Goal: Answer question/provide support: Share knowledge or assist other users

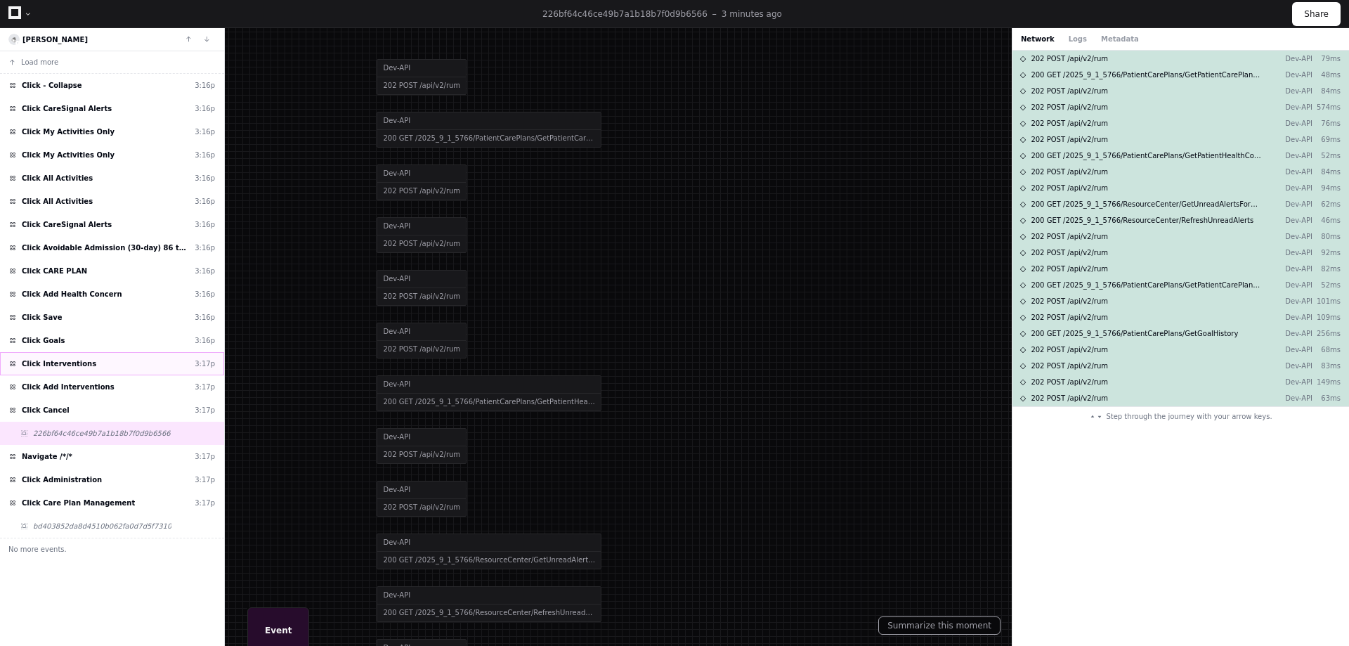
click at [83, 365] on div "Click Interventions 3:17p" at bounding box center [112, 363] width 224 height 23
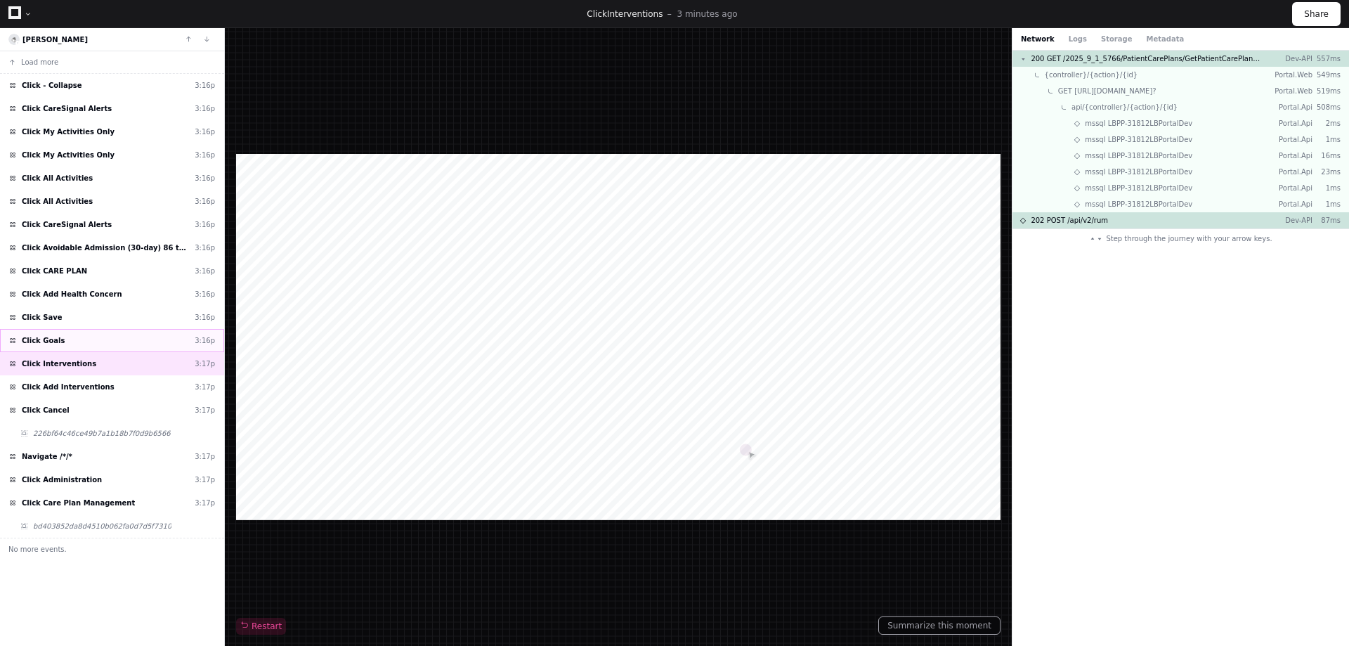
click at [68, 335] on div "Click Goals 3:16p" at bounding box center [112, 340] width 224 height 23
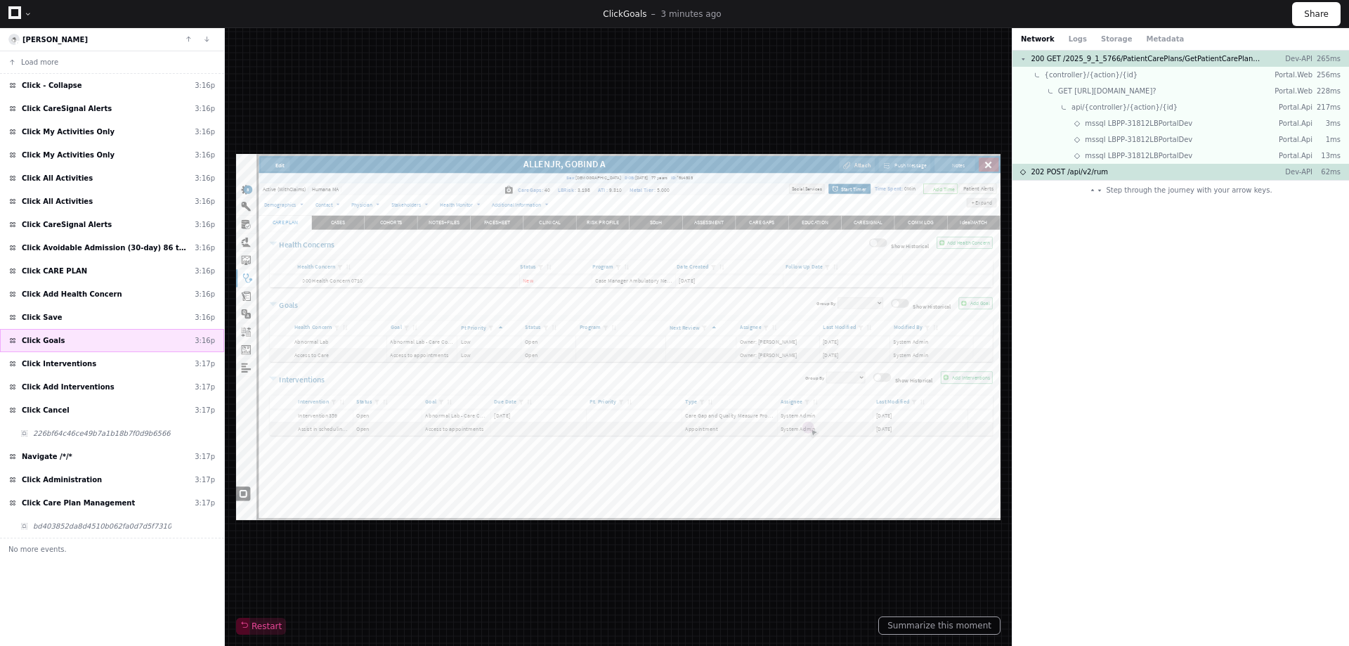
scroll to position [422, 0]
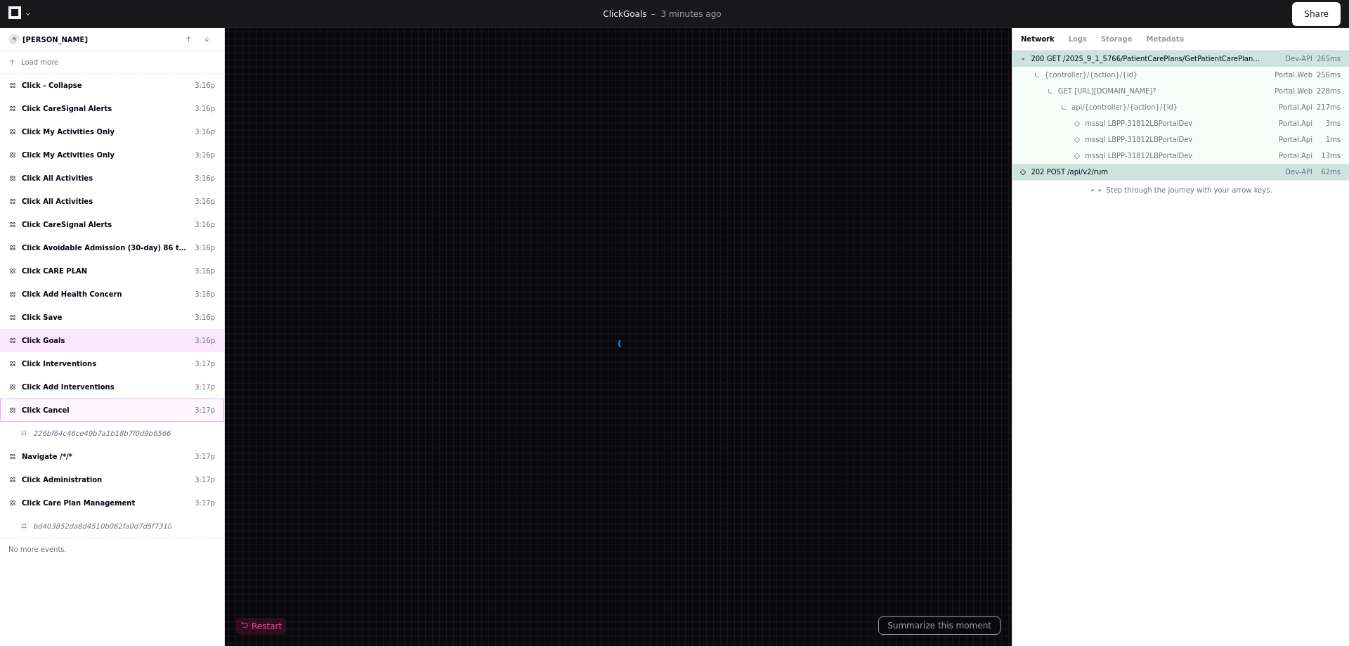
click at [84, 408] on div "Click Cancel 3:17p" at bounding box center [112, 409] width 224 height 23
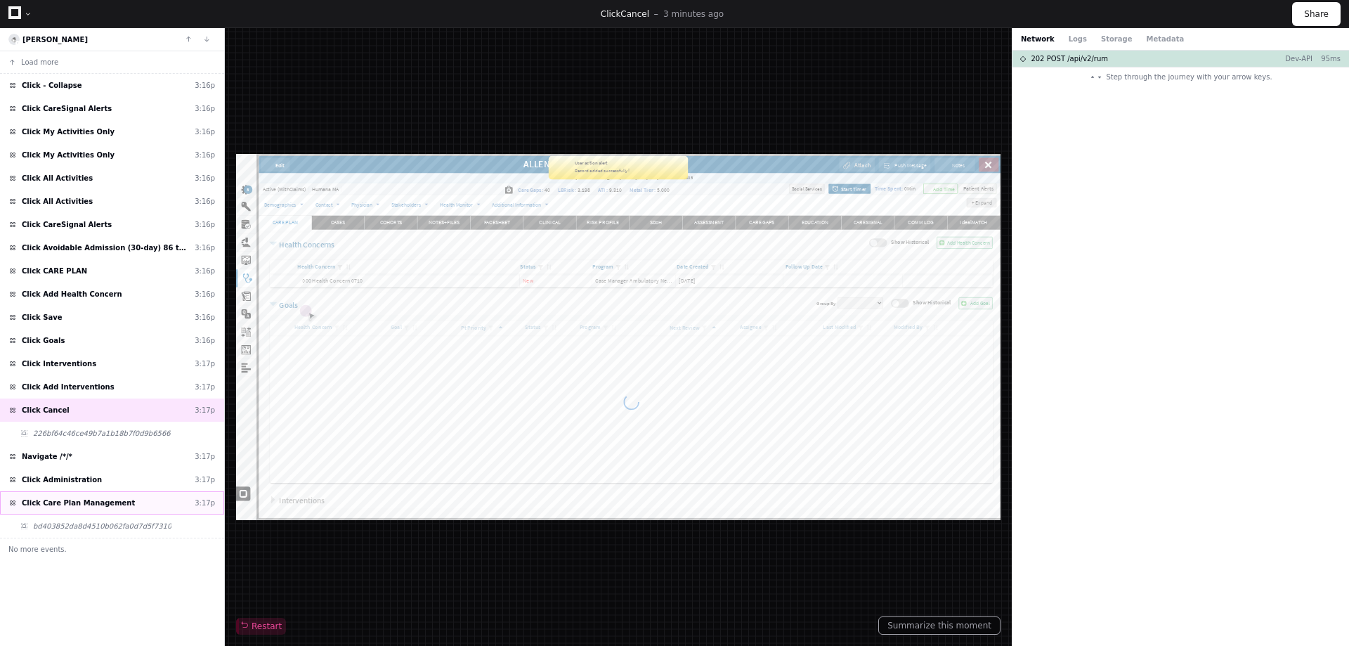
scroll to position [422, 0]
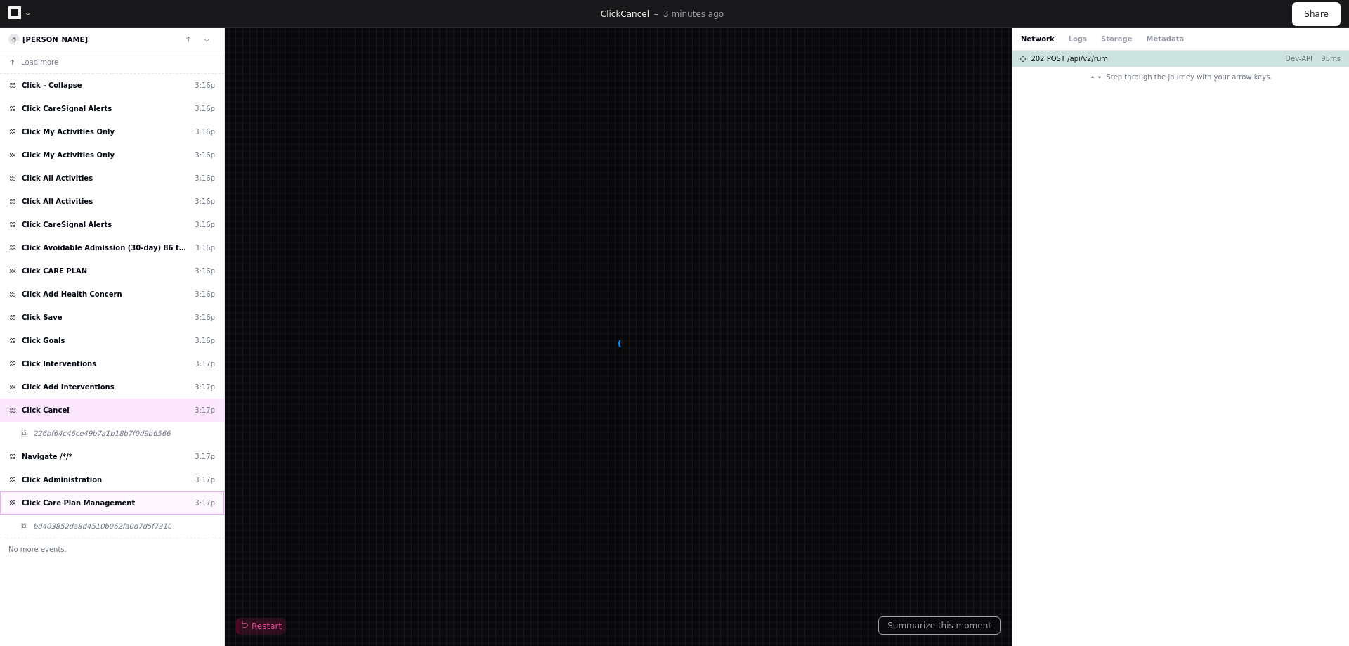
click at [74, 507] on span "Click Care Plan Management" at bounding box center [78, 502] width 113 height 11
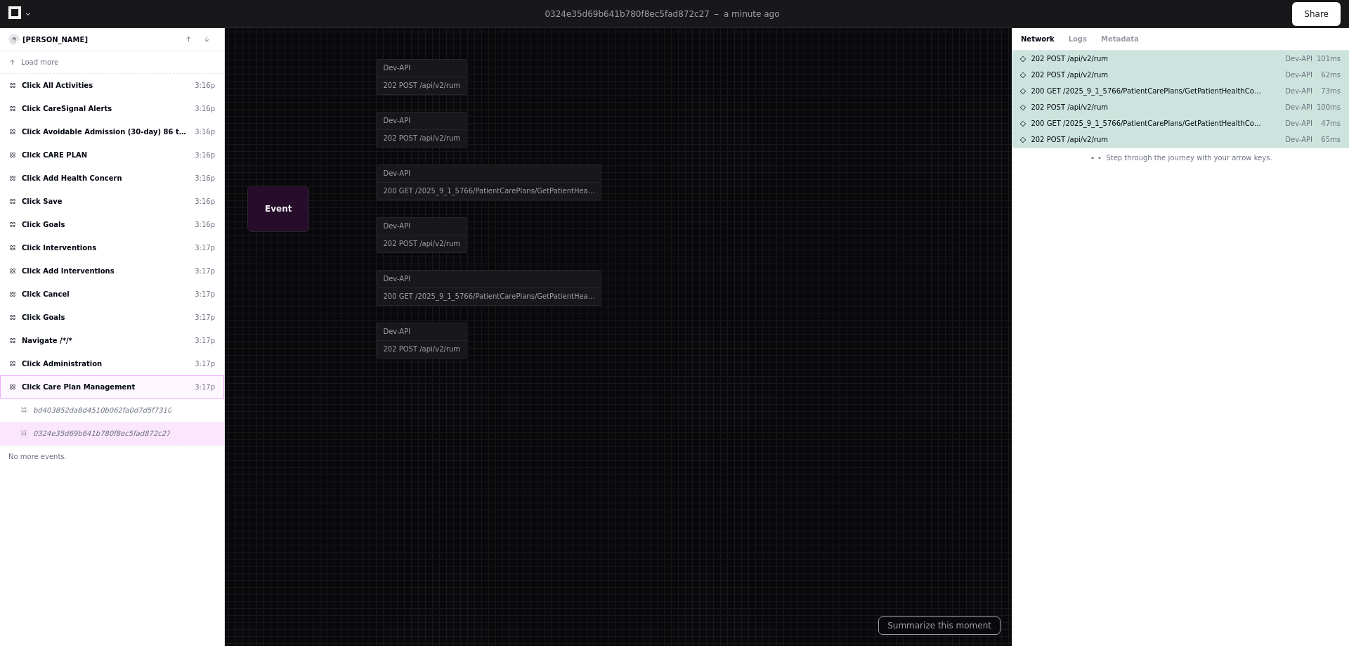
click at [97, 396] on div "Click Care Plan Management 3:17p" at bounding box center [112, 386] width 224 height 23
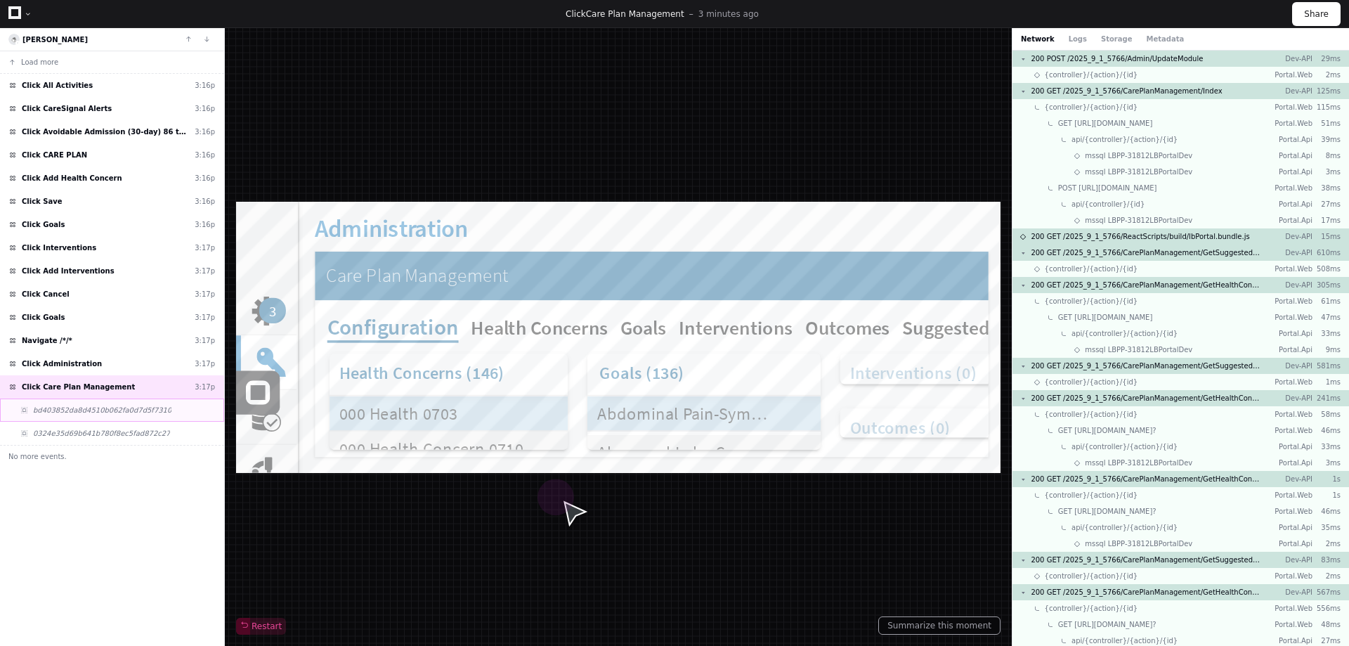
click at [98, 404] on div "bd403852da8d4510b062fa0d7d5f7310" at bounding box center [112, 409] width 224 height 23
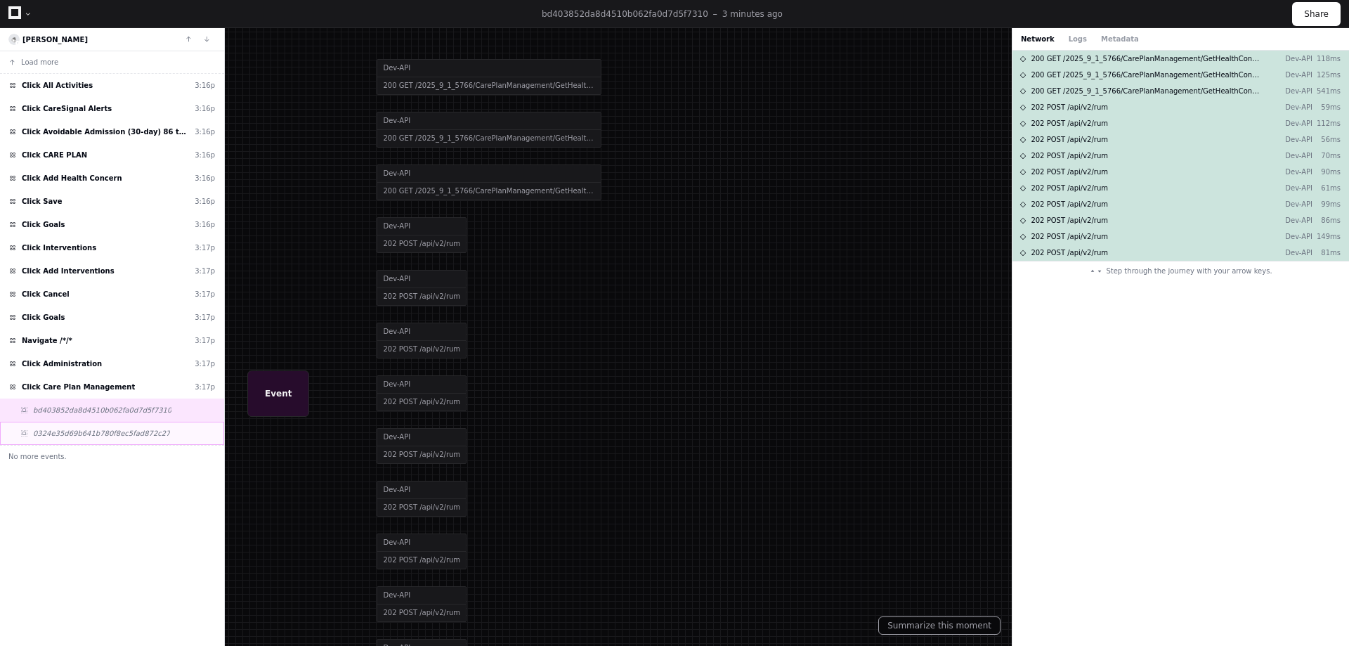
click at [78, 438] on span "0324e35d69b641b780f8ec5fad872c27" at bounding box center [101, 433] width 137 height 11
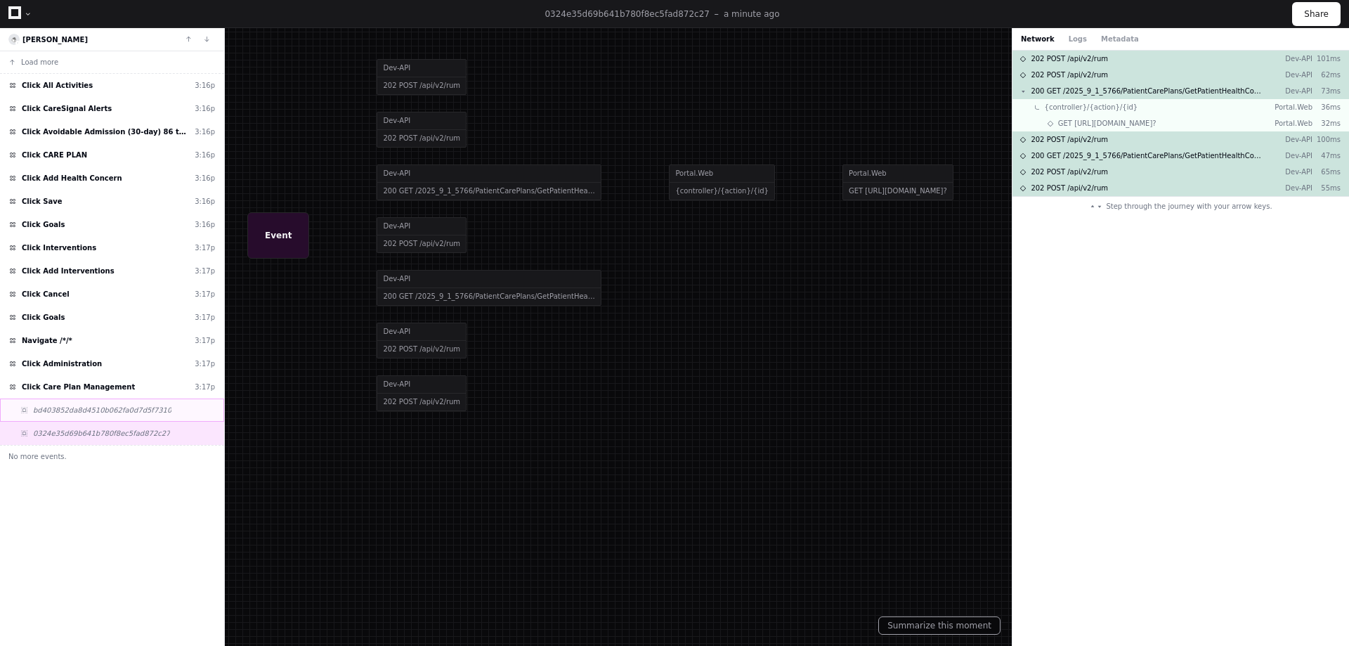
click at [145, 414] on span "bd403852da8d4510b062fa0d7d5f7310" at bounding box center [102, 410] width 138 height 11
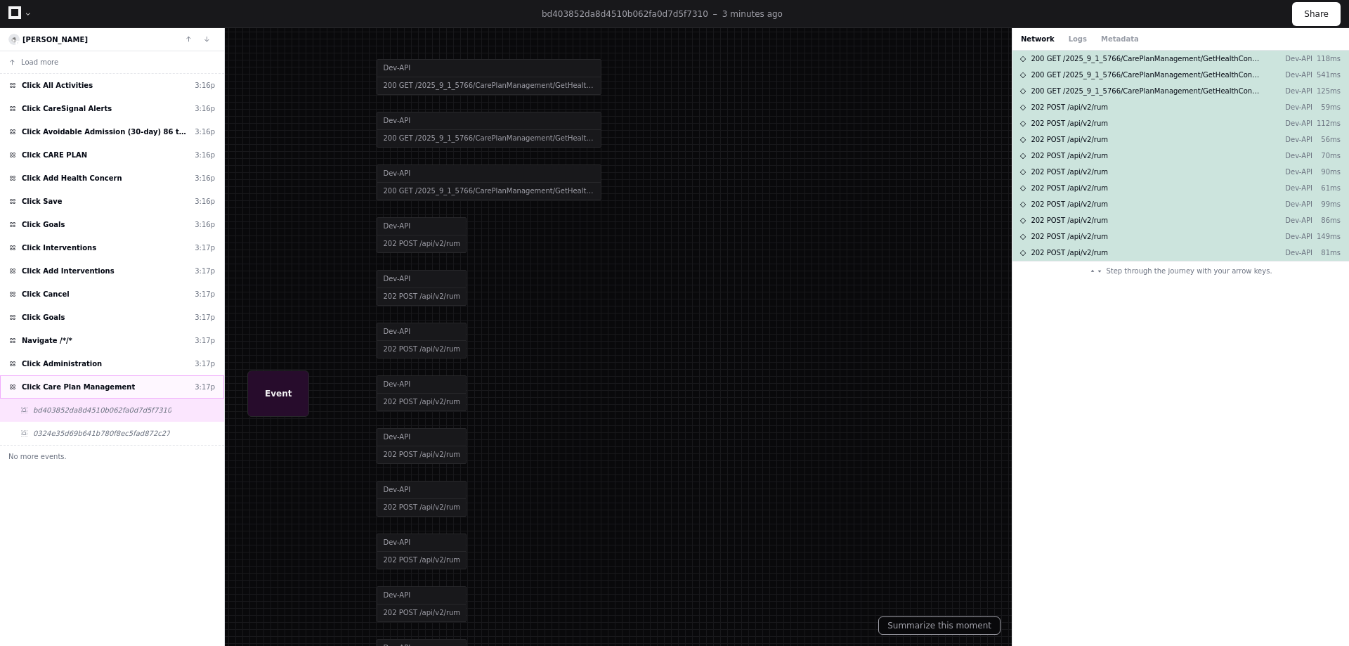
click at [72, 391] on span "Click Care Plan Management" at bounding box center [78, 387] width 113 height 11
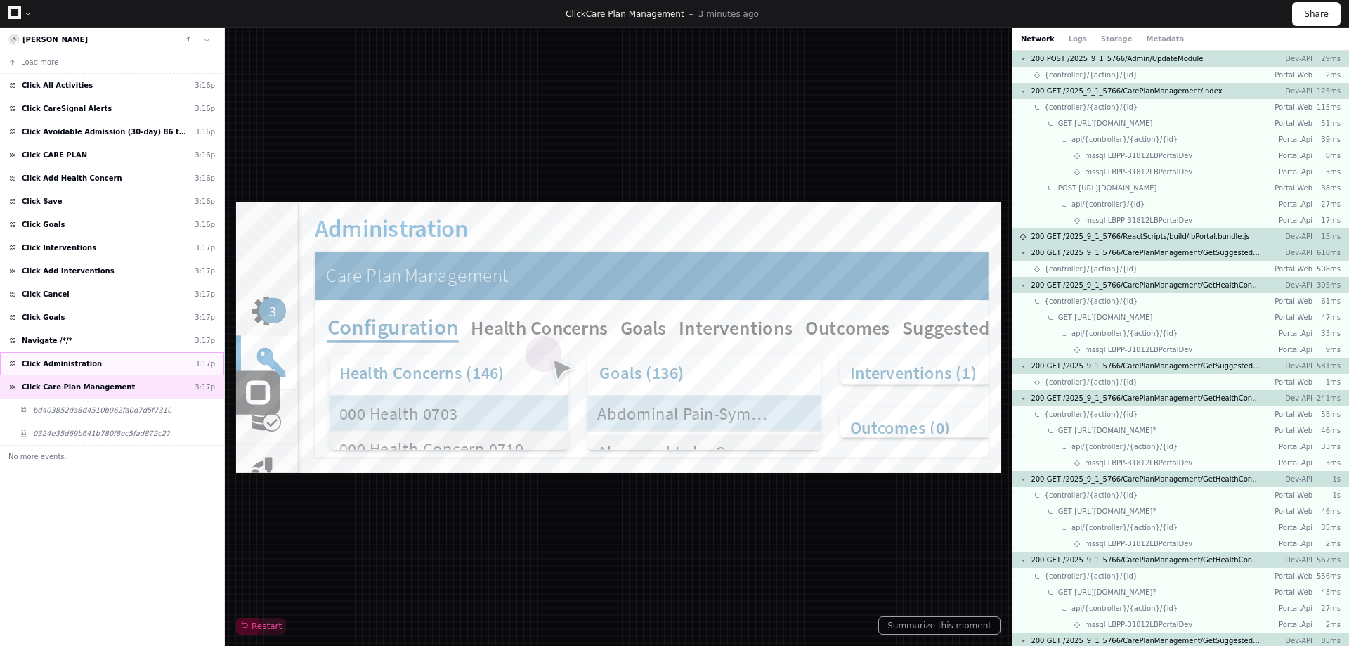
click at [93, 360] on div "Click Administration 3:17p" at bounding box center [112, 363] width 224 height 23
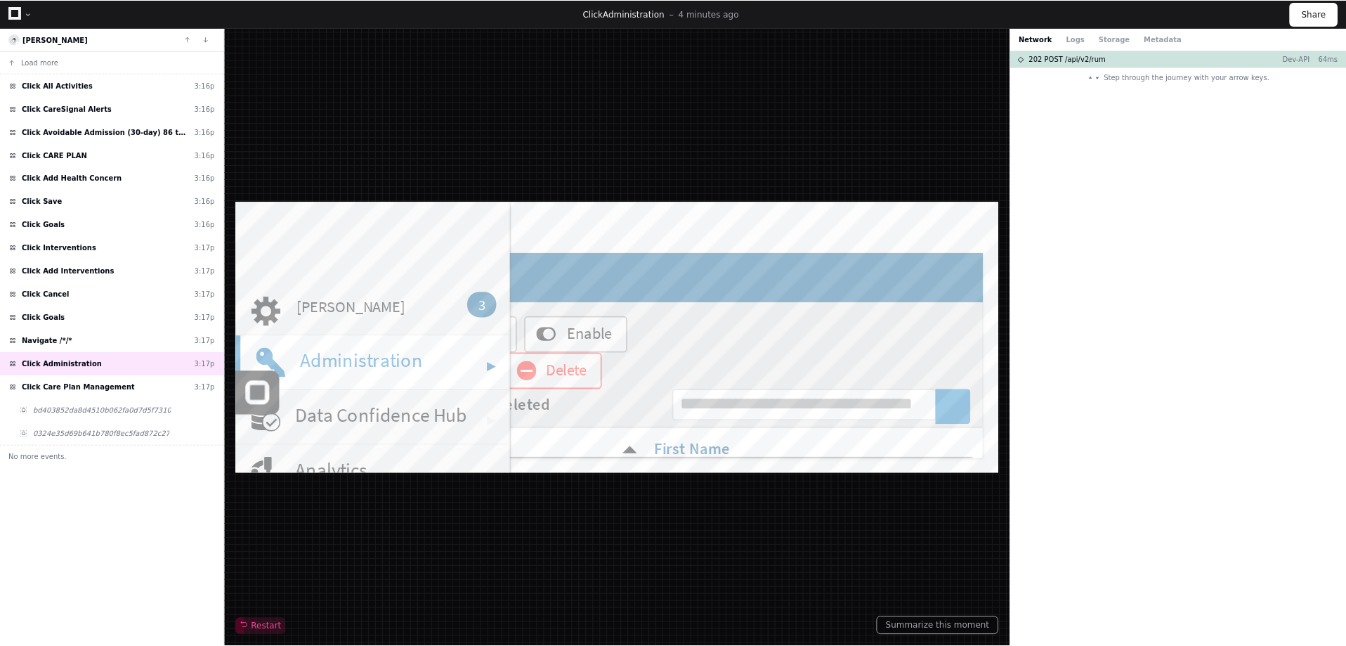
scroll to position [141, 0]
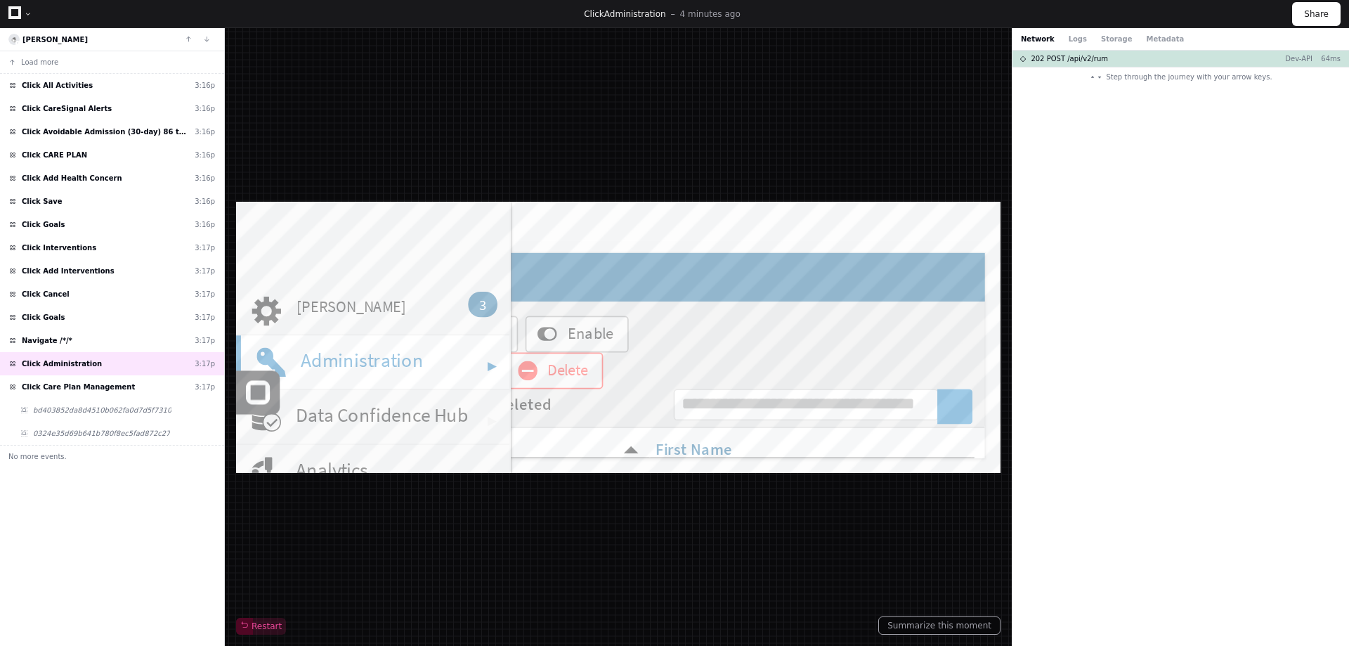
click at [1150, 69] on div "Step through the journey with your arrow keys." at bounding box center [1180, 78] width 183 height 23
click at [1147, 60] on div "202 POST /api/v2/rum Dev-API 64ms" at bounding box center [1180, 59] width 337 height 16
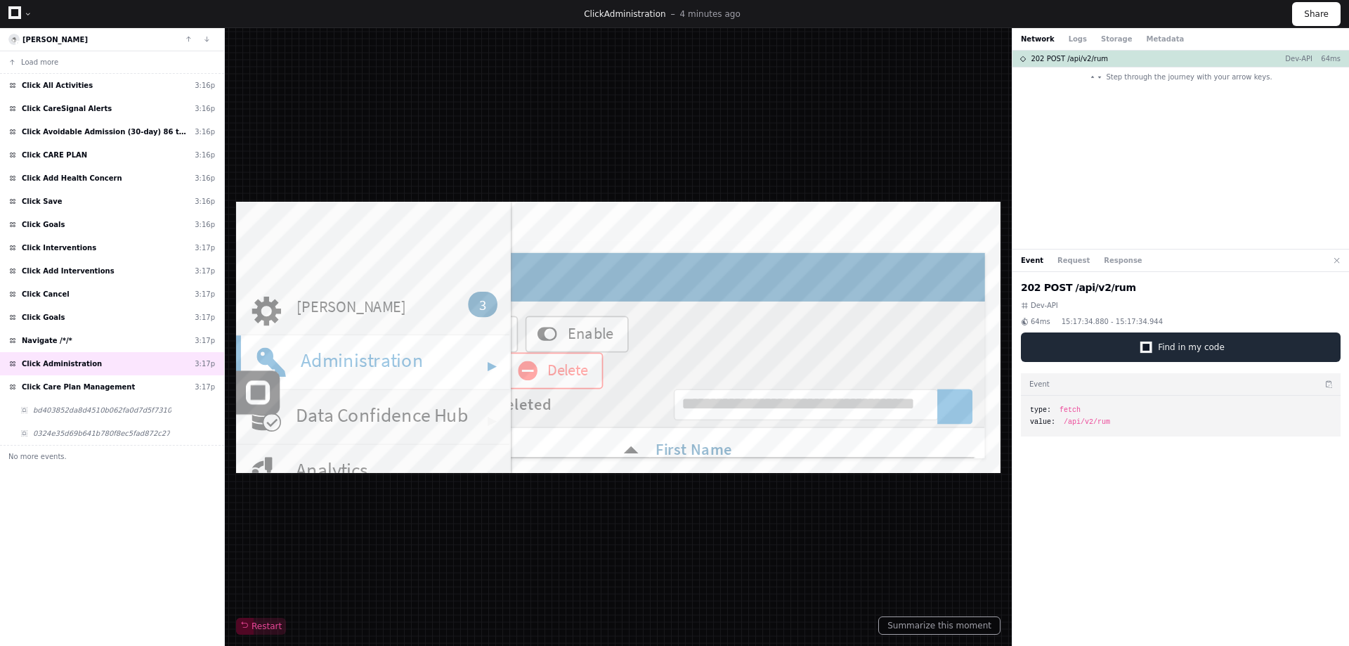
click at [1168, 351] on span "Find in my code" at bounding box center [1191, 346] width 67 height 11
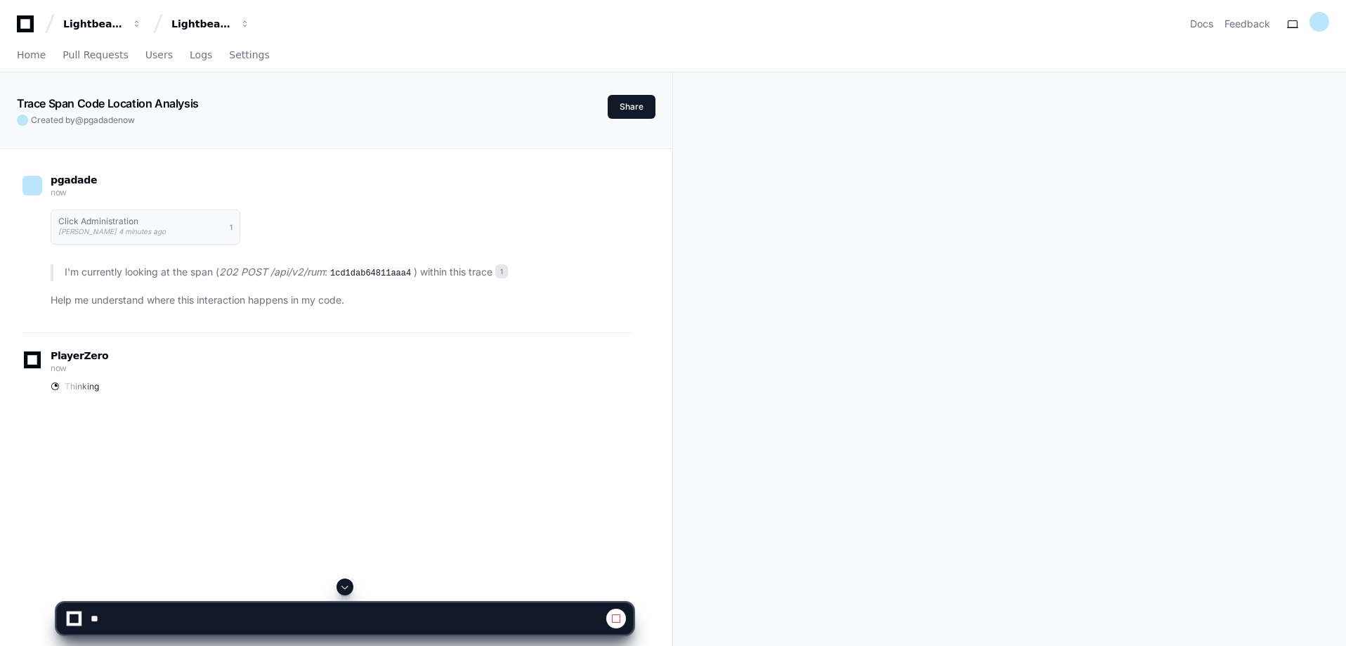
click at [616, 618] on span at bounding box center [616, 618] width 11 height 11
click at [216, 618] on textarea at bounding box center [312, 618] width 448 height 31
click at [195, 620] on textarea at bounding box center [312, 618] width 448 height 31
click at [377, 618] on textarea at bounding box center [312, 618] width 448 height 31
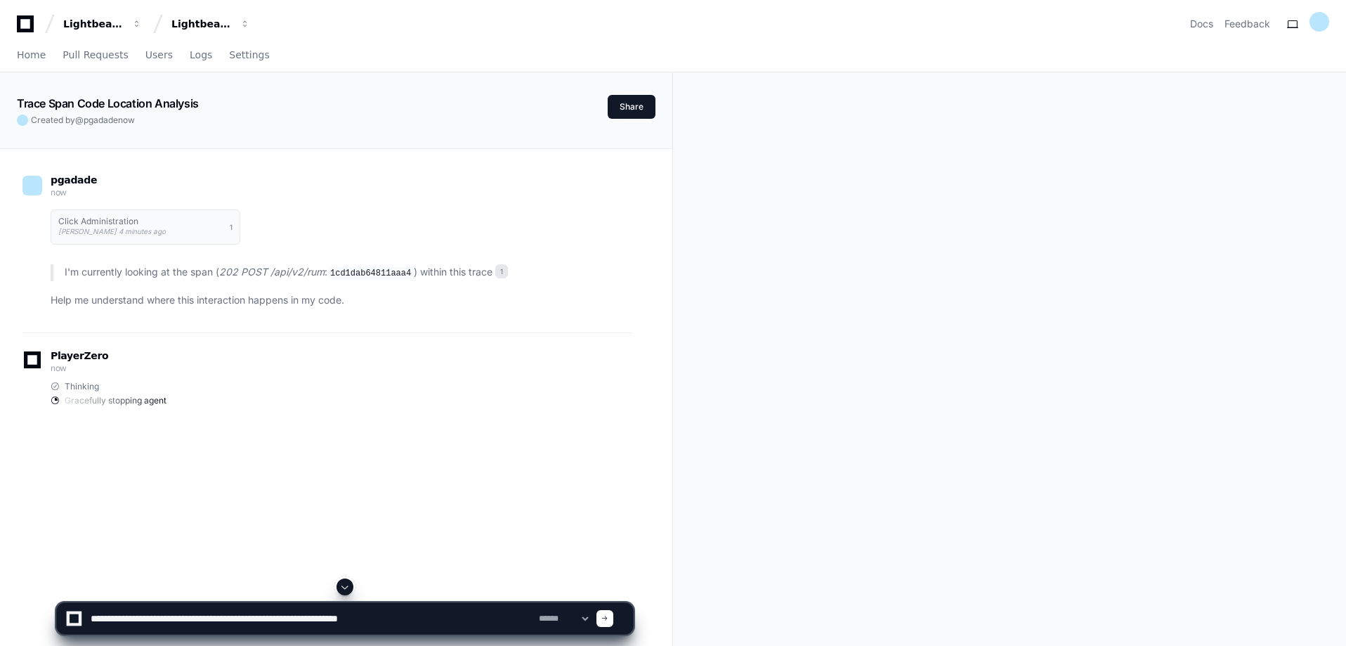
click at [445, 620] on textarea at bounding box center [312, 618] width 448 height 31
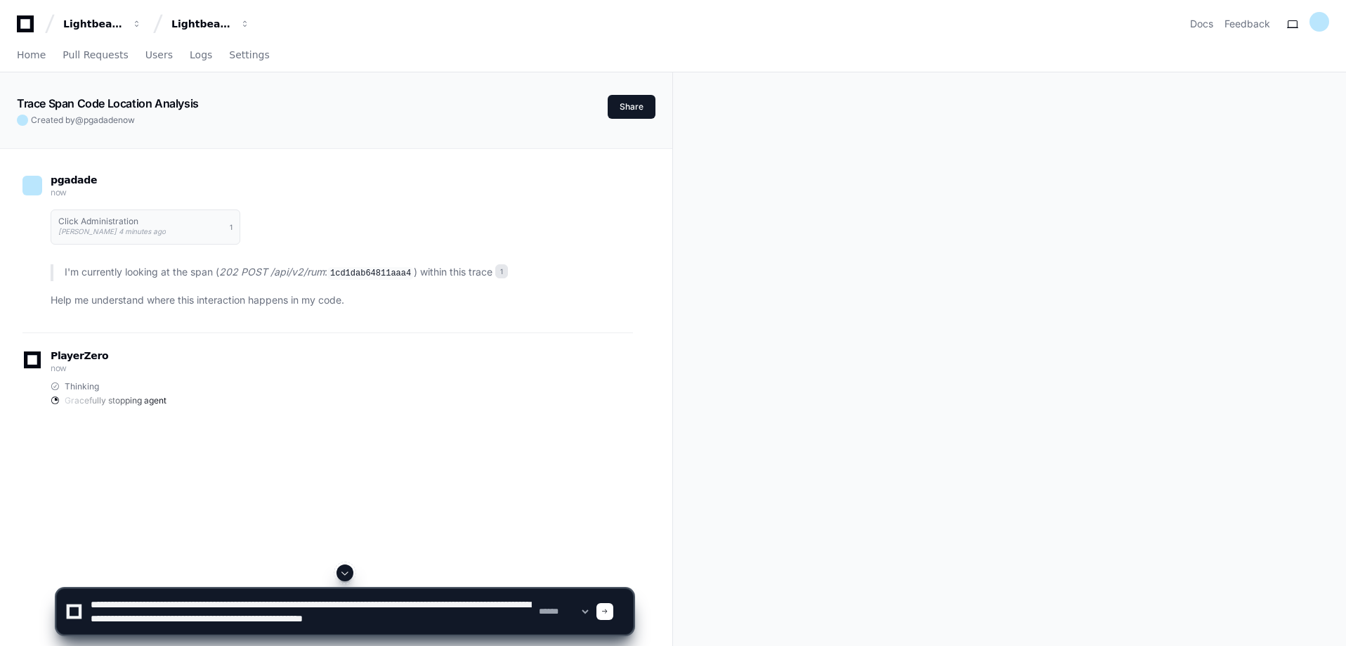
scroll to position [4, 0]
click at [205, 623] on textarea at bounding box center [312, 611] width 448 height 45
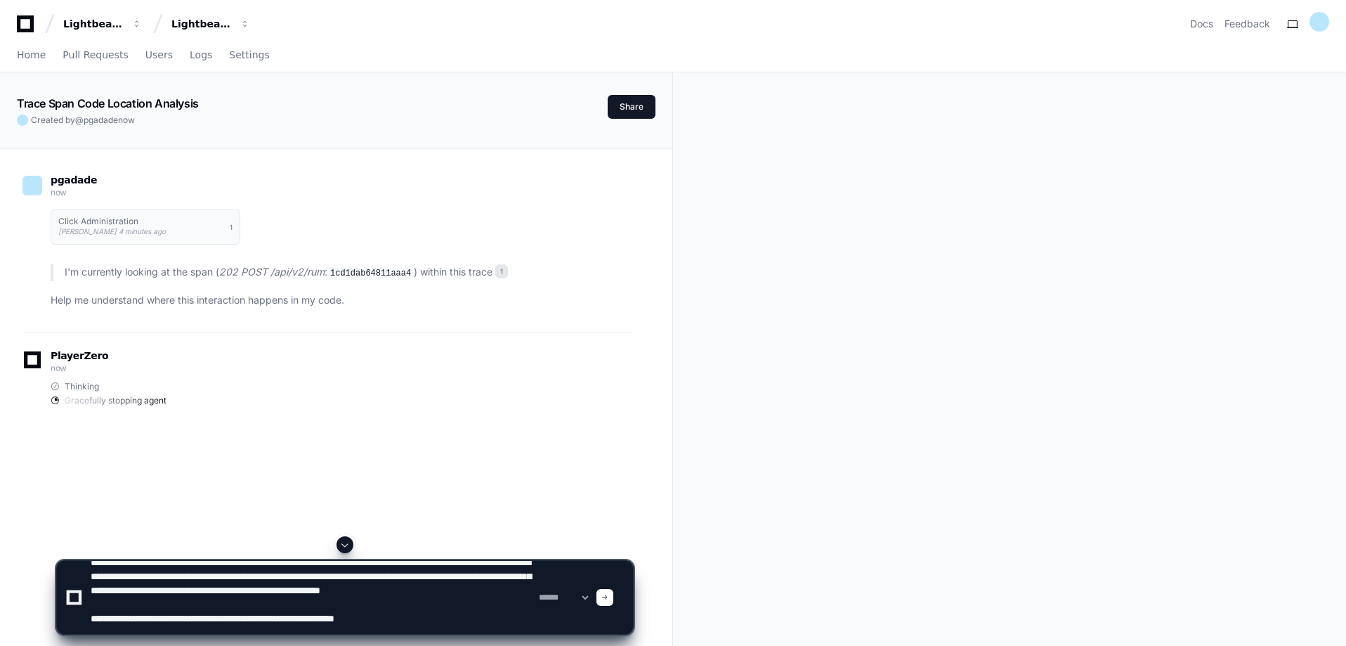
scroll to position [0, 0]
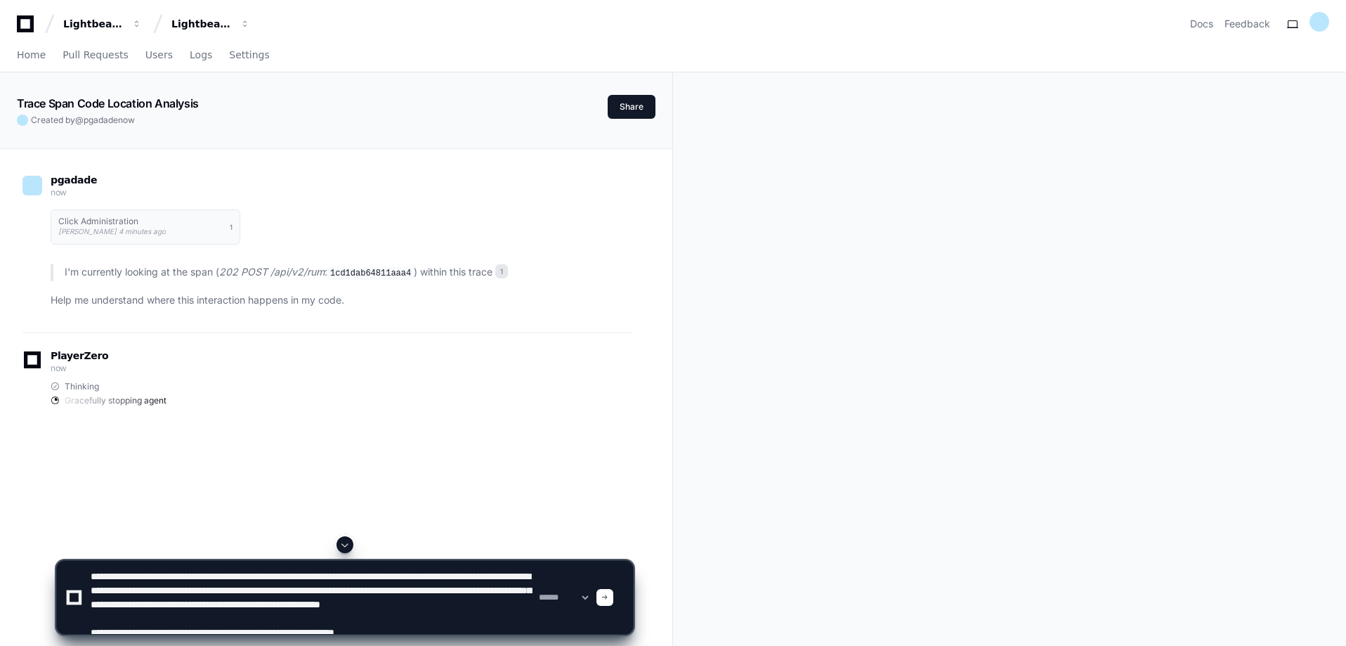
click at [306, 575] on textarea at bounding box center [312, 597] width 448 height 73
click at [357, 588] on textarea at bounding box center [312, 597] width 448 height 73
type textarea "**********"
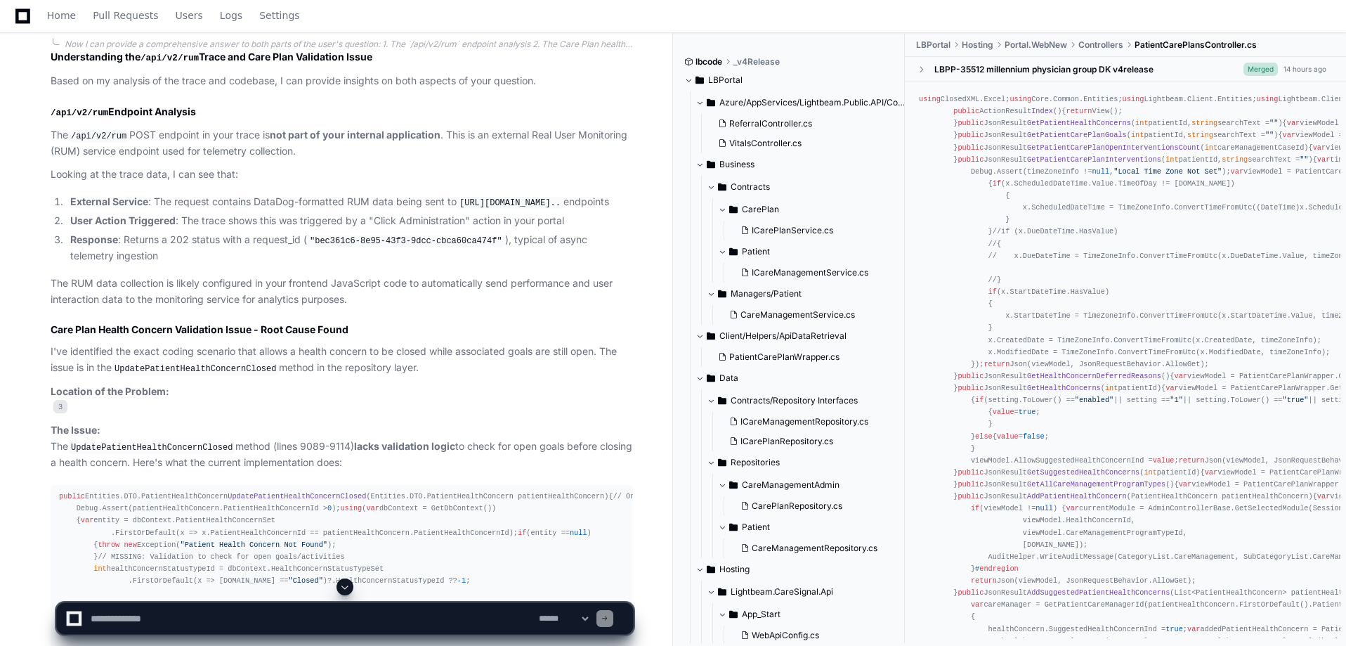
scroll to position [1915, 0]
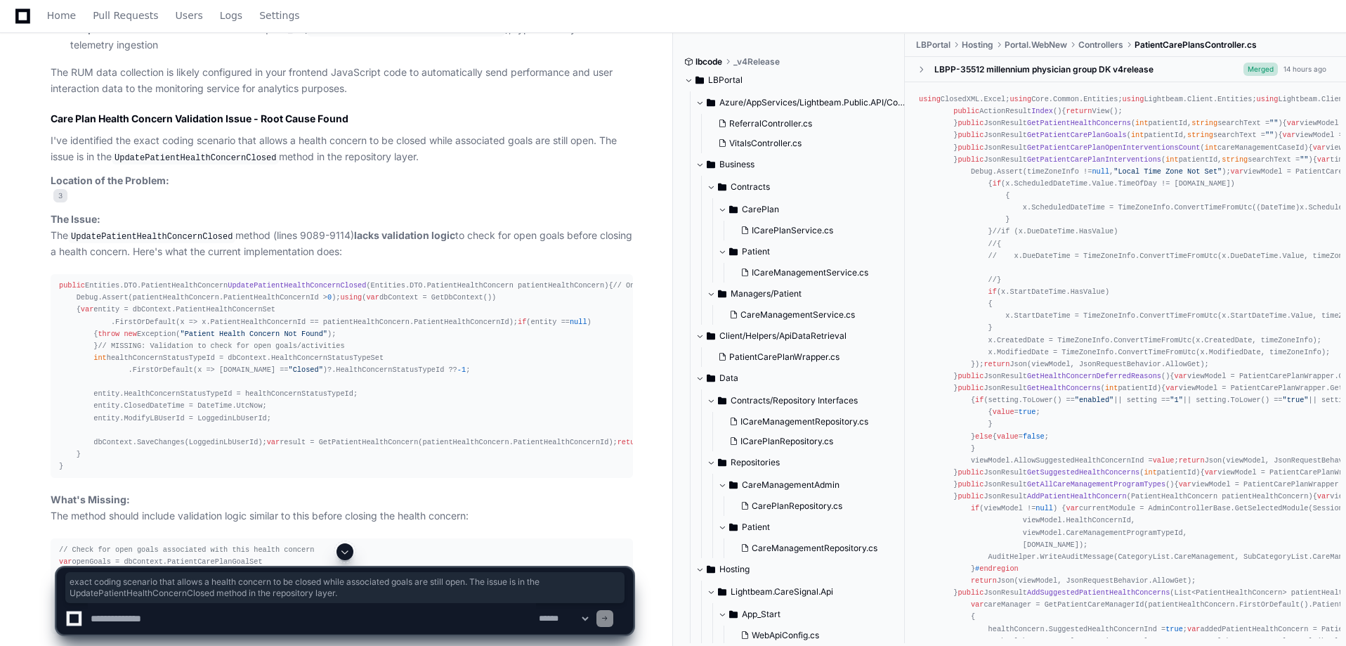
drag, startPoint x: 133, startPoint y: 150, endPoint x: 426, endPoint y: 170, distance: 293.0
click at [426, 165] on p "I've identified the exact coding scenario that allows a health concern to be cl…" at bounding box center [342, 149] width 582 height 32
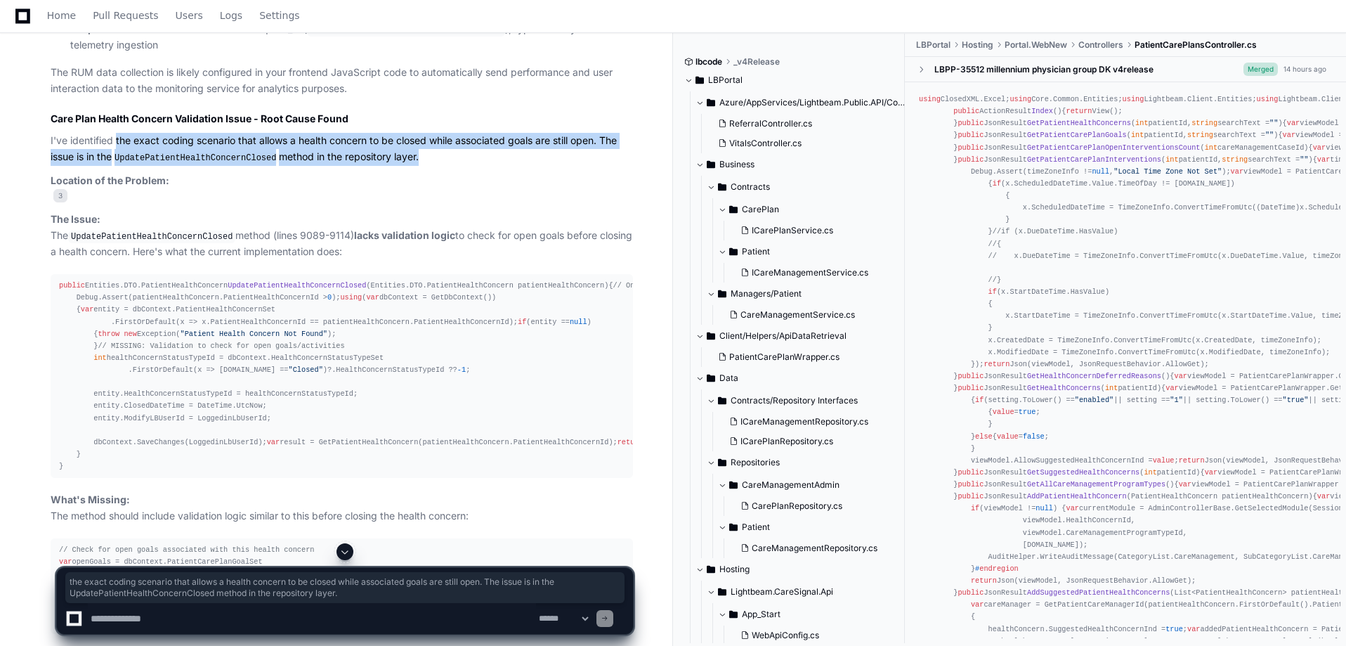
drag, startPoint x: 426, startPoint y: 170, endPoint x: 125, endPoint y: 157, distance: 301.0
click at [125, 157] on p "I've identified the exact coding scenario that allows a health concern to be cl…" at bounding box center [342, 149] width 582 height 32
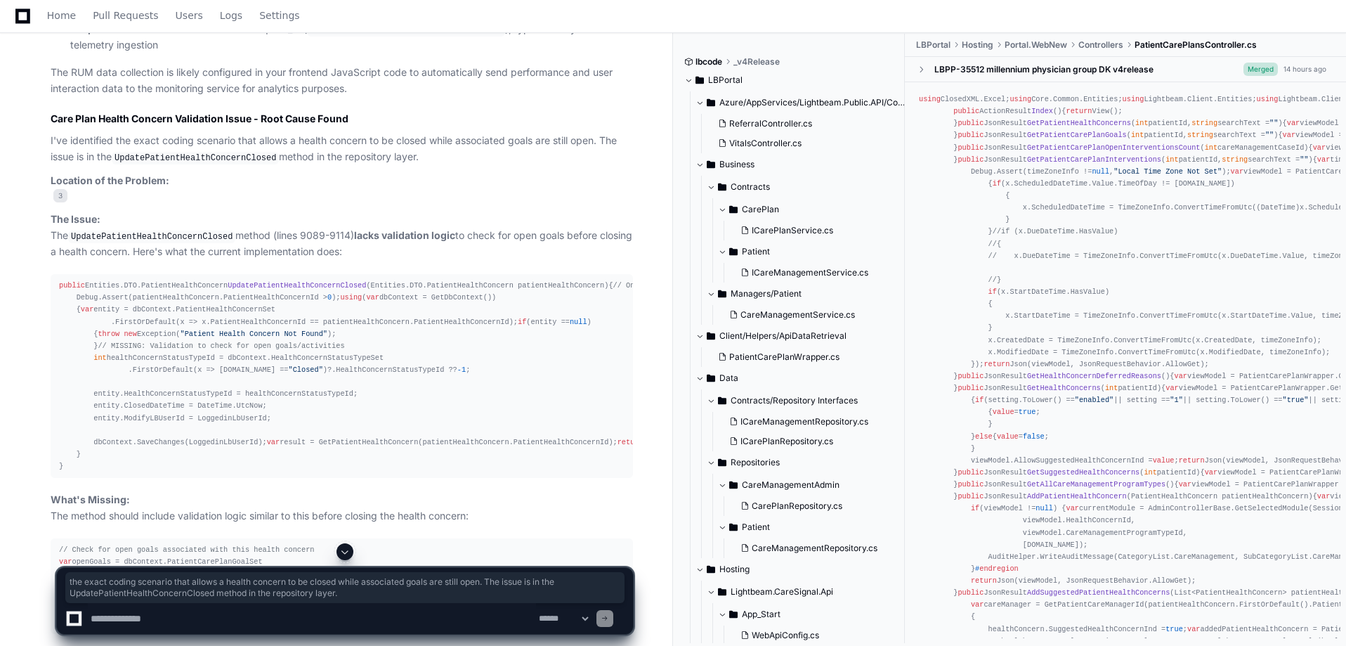
click at [99, 205] on p "Location of the Problem: 3" at bounding box center [342, 189] width 582 height 32
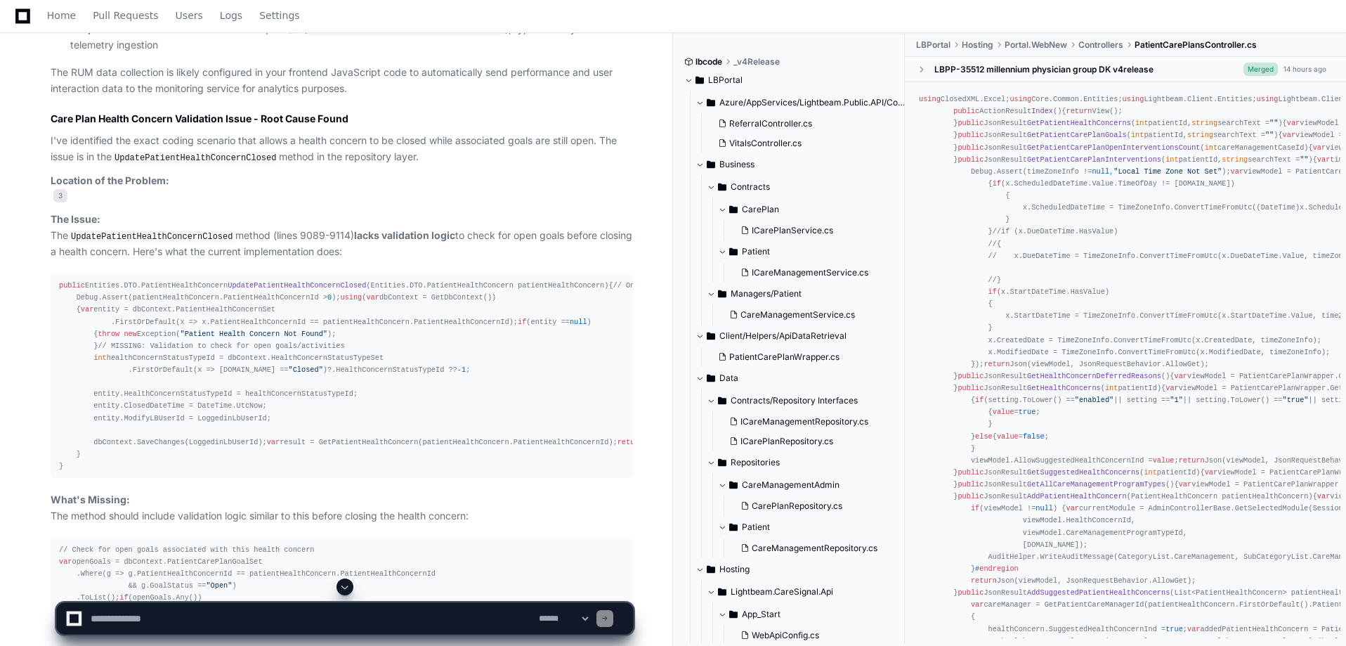
scroll to position [1985, 0]
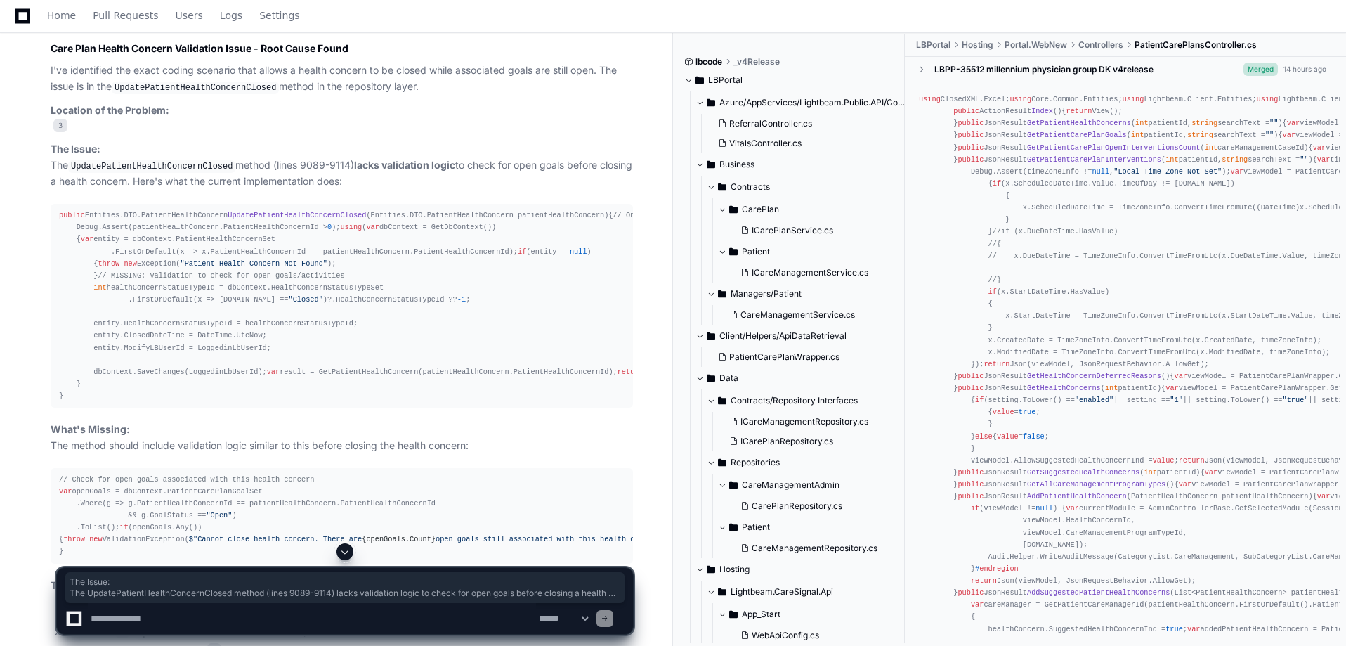
drag, startPoint x: 33, startPoint y: 164, endPoint x: 395, endPoint y: 190, distance: 362.7
click at [395, 190] on div "CareManagementRepository.cs 3 PatientCarePlansController.cs 4 PatientCarePlanWr…" at bounding box center [327, 254] width 611 height 1149
click at [395, 190] on p "The Issue: The UpdatePatientHealthConcernClosed method (lines 9089-9114) lacks …" at bounding box center [342, 165] width 582 height 48
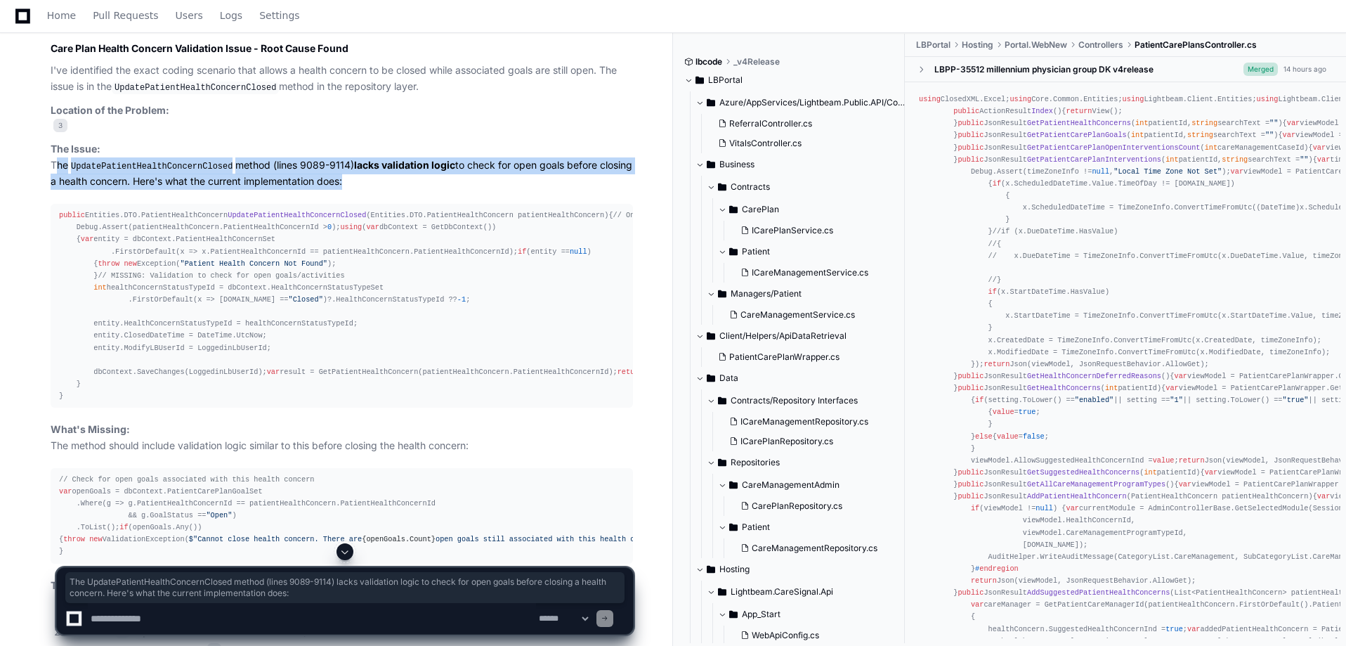
drag, startPoint x: 395, startPoint y: 190, endPoint x: 58, endPoint y: 173, distance: 337.0
click at [58, 173] on p "The Issue: The UpdatePatientHealthConcernClosed method (lines 9089-9114) lacks …" at bounding box center [342, 165] width 582 height 48
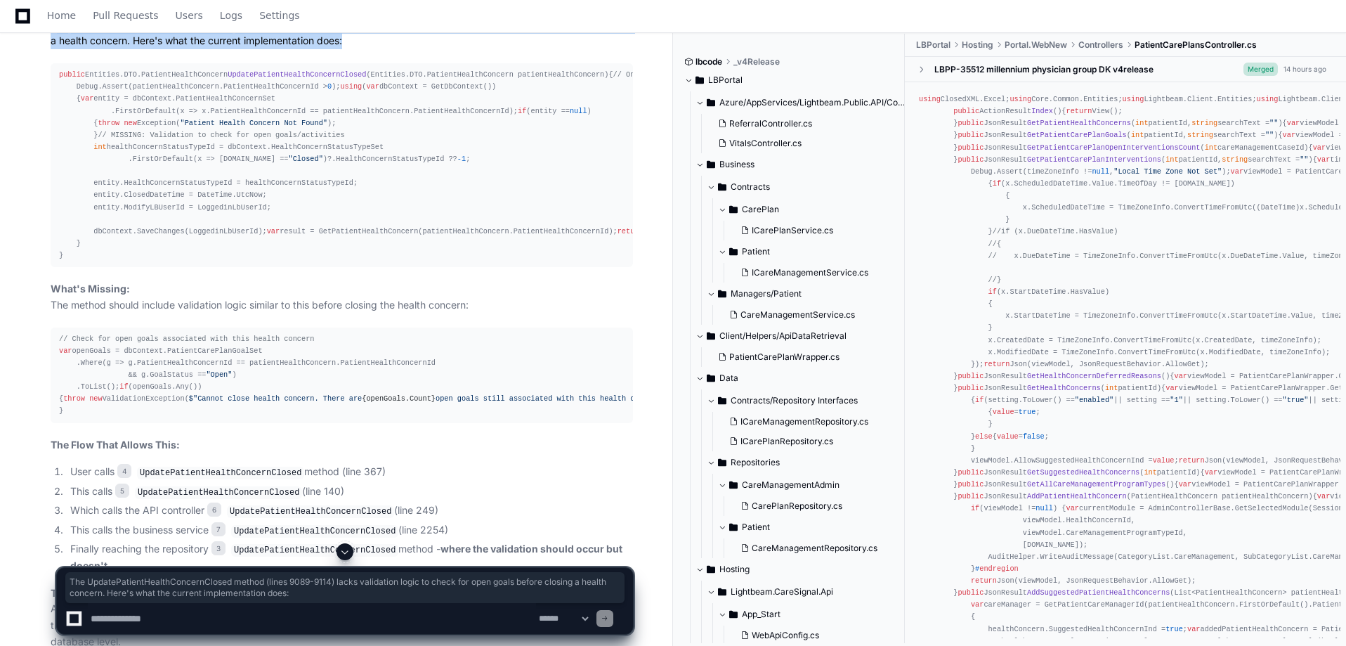
scroll to position [2336, 0]
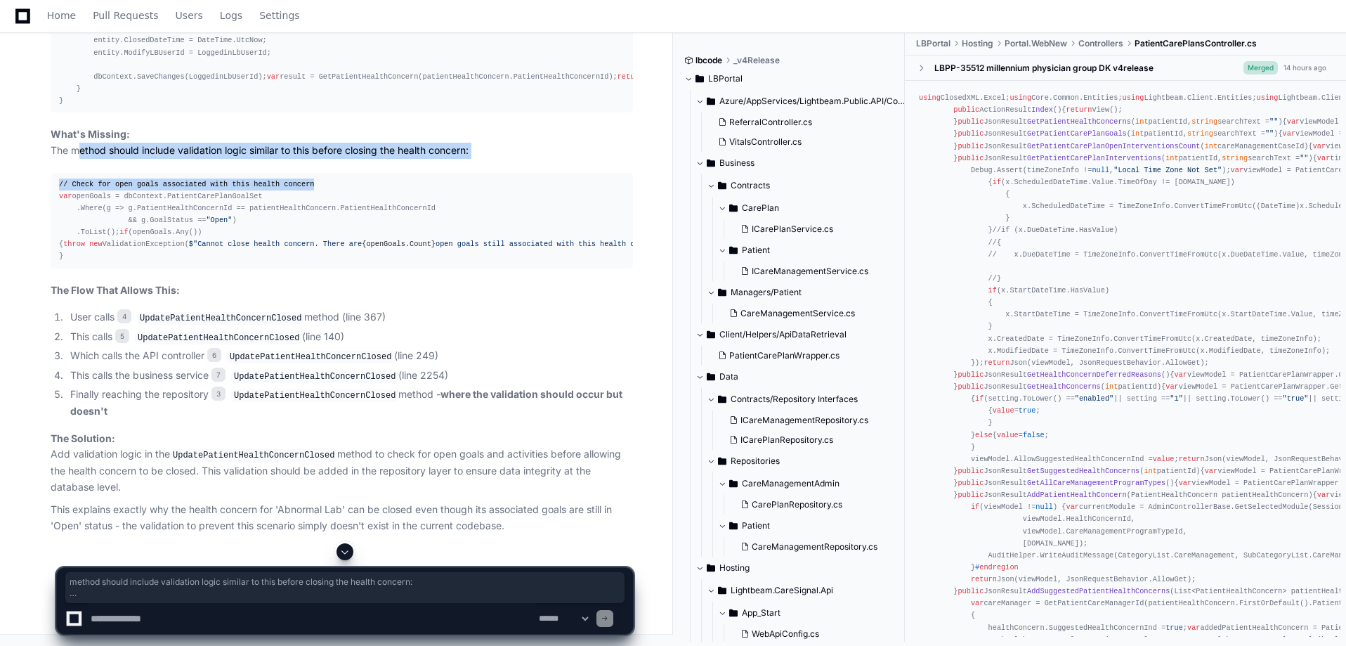
drag, startPoint x: 70, startPoint y: 271, endPoint x: 506, endPoint y: 282, distance: 435.8
click at [503, 280] on article "Understanding the /api/v2/rum Trace and Care Plan Validation Issue Based on my …" at bounding box center [342, 4] width 582 height 1060
click at [509, 159] on p "What's Missing: The method should include validation logic similar to this befo…" at bounding box center [342, 142] width 582 height 32
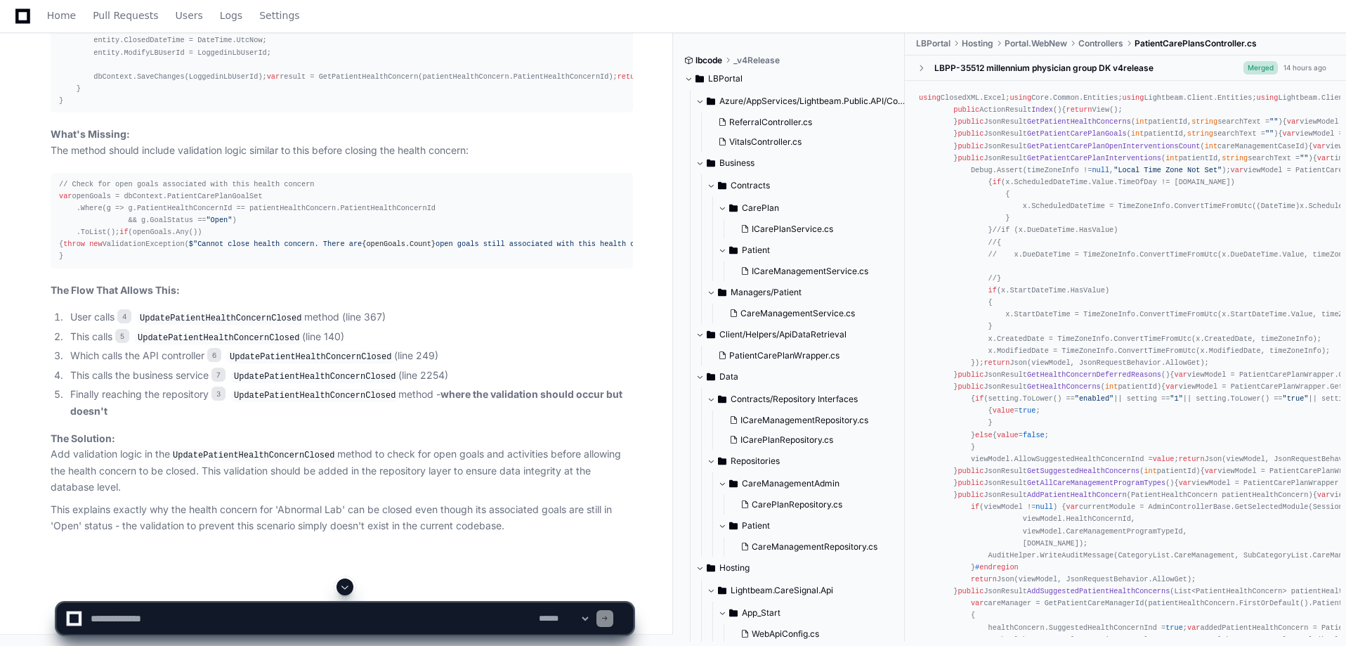
scroll to position [2490, 0]
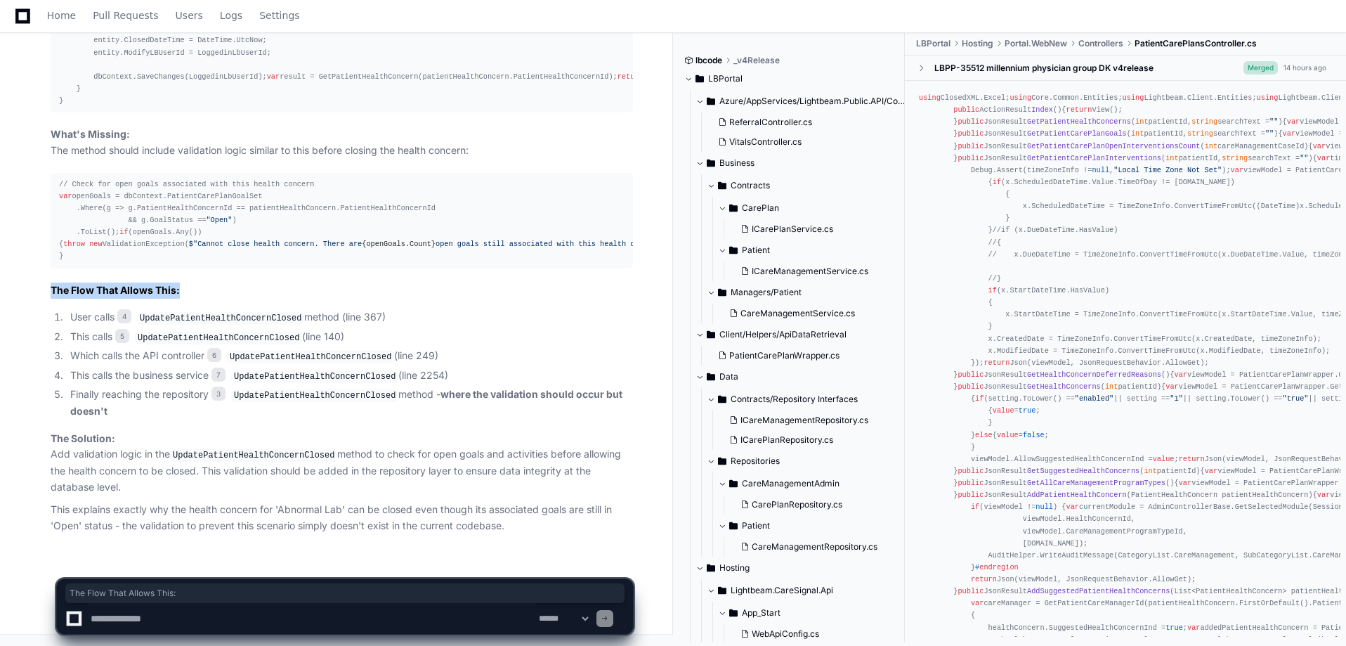
drag, startPoint x: 28, startPoint y: 299, endPoint x: 197, endPoint y: 297, distance: 168.6
drag, startPoint x: 46, startPoint y: 322, endPoint x: 426, endPoint y: 323, distance: 380.1
drag, startPoint x: 60, startPoint y: 339, endPoint x: 299, endPoint y: 338, distance: 238.2
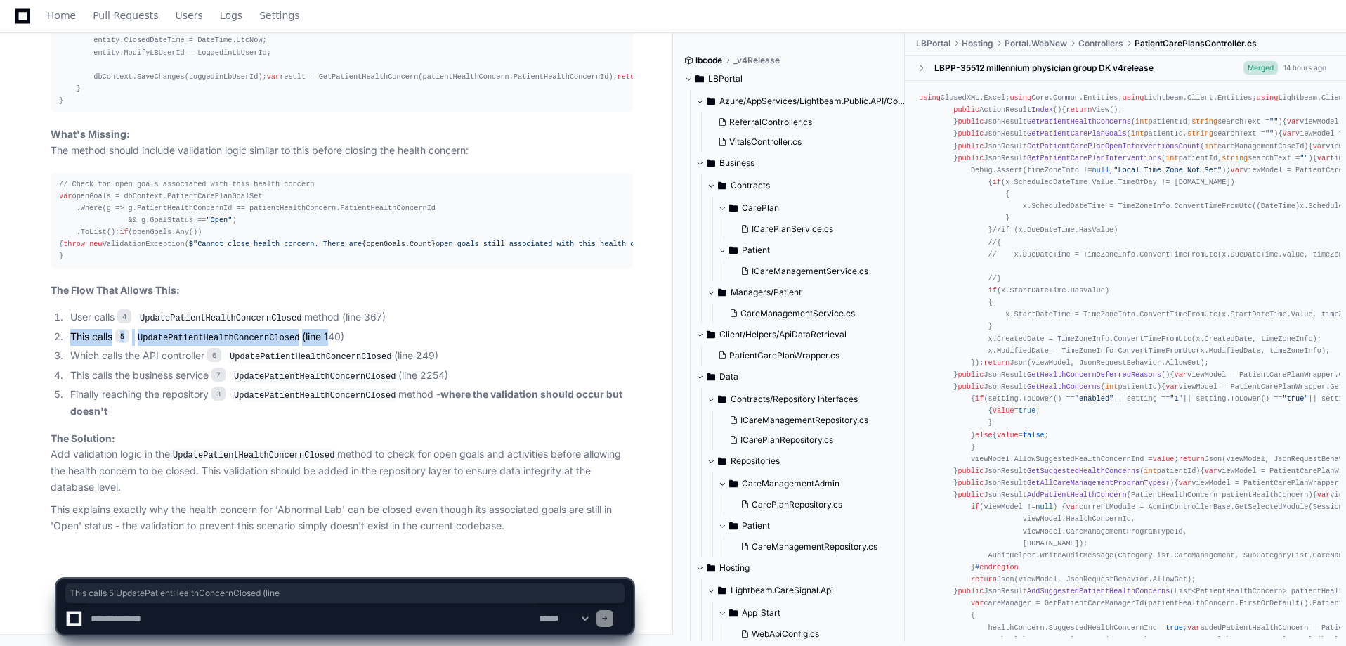
click at [322, 331] on ol "User calls 4 UpdatePatientHealthConcernClosed method (line 367) This calls 5 Up…" at bounding box center [342, 364] width 582 height 110
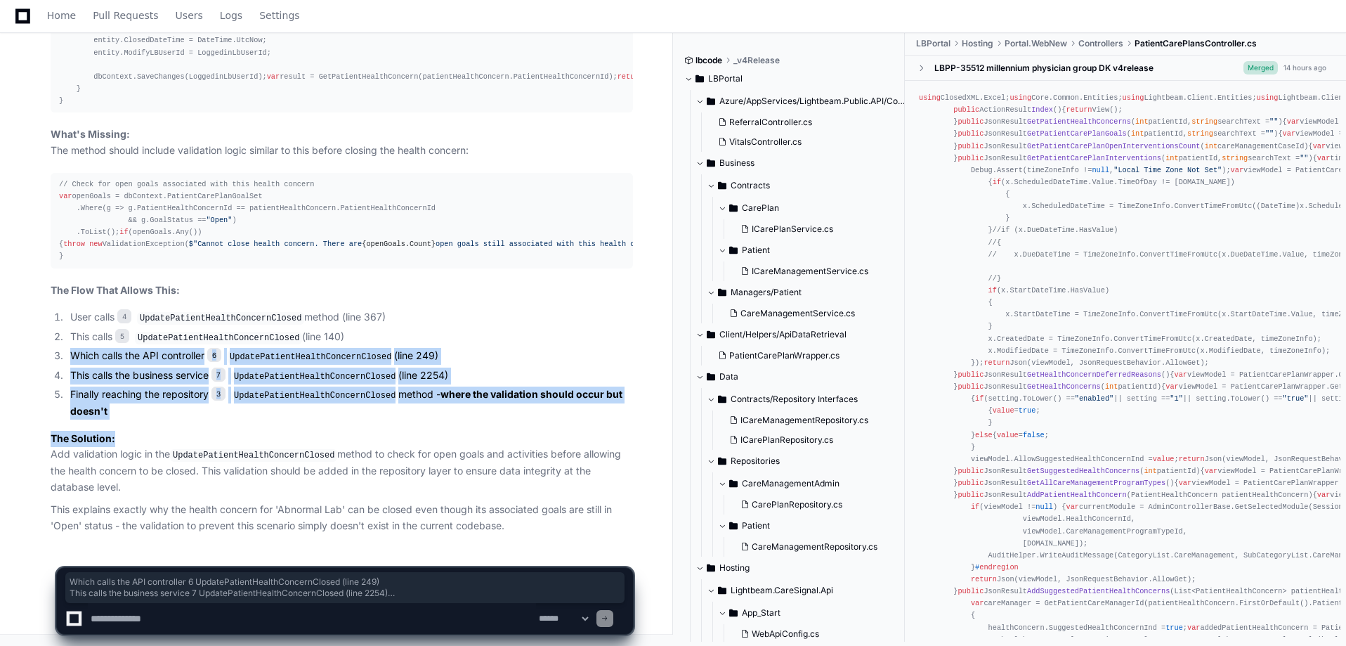
drag, startPoint x: 53, startPoint y: 363, endPoint x: 241, endPoint y: 424, distance: 197.8
click at [241, 424] on article "Understanding the /api/v2/rum Trace and Care Plan Validation Issue Based on my …" at bounding box center [342, 4] width 582 height 1060
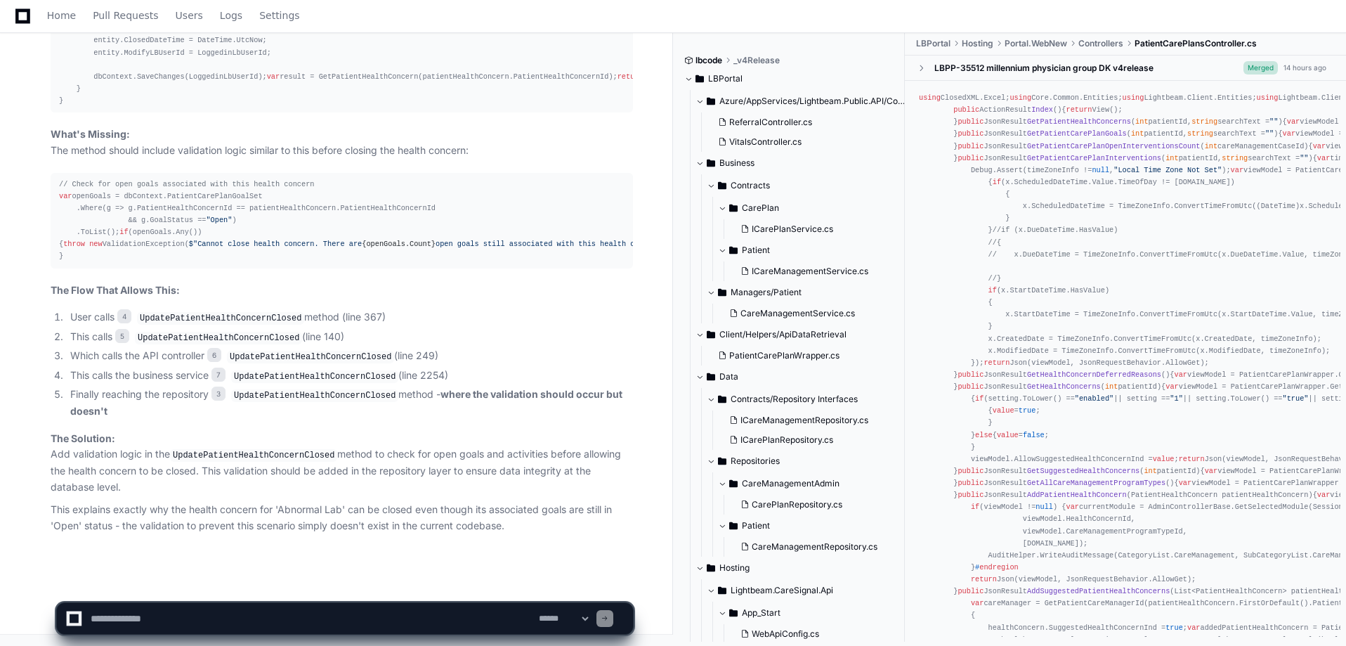
click at [124, 420] on article "Understanding the /api/v2/rum Trace and Care Plan Validation Issue Based on my …" at bounding box center [342, 4] width 582 height 1060
click at [121, 419] on li "Finally reaching the repository 3 UpdatePatientHealthConcernClosed method - whe…" at bounding box center [349, 402] width 567 height 32
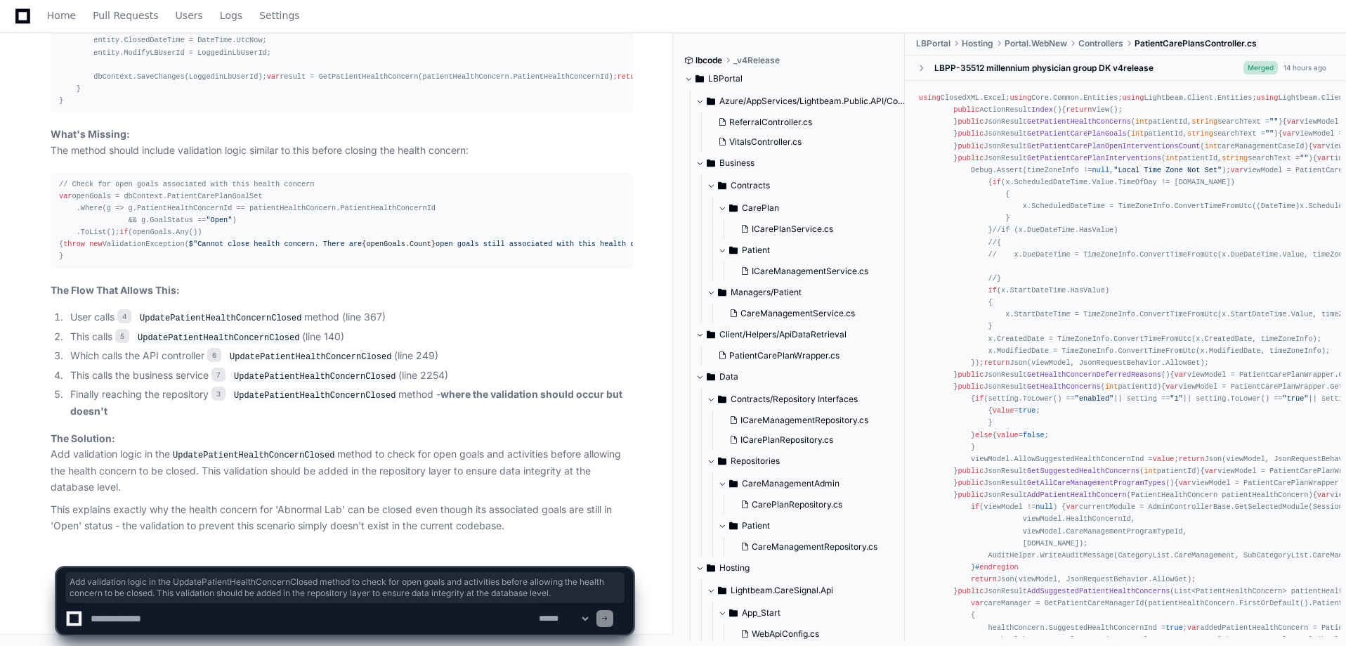
drag, startPoint x: 53, startPoint y: 455, endPoint x: 155, endPoint y: 491, distance: 108.7
click at [155, 491] on p "The Solution: Add validation logic in the UpdatePatientHealthConcernClosed meth…" at bounding box center [342, 463] width 582 height 65
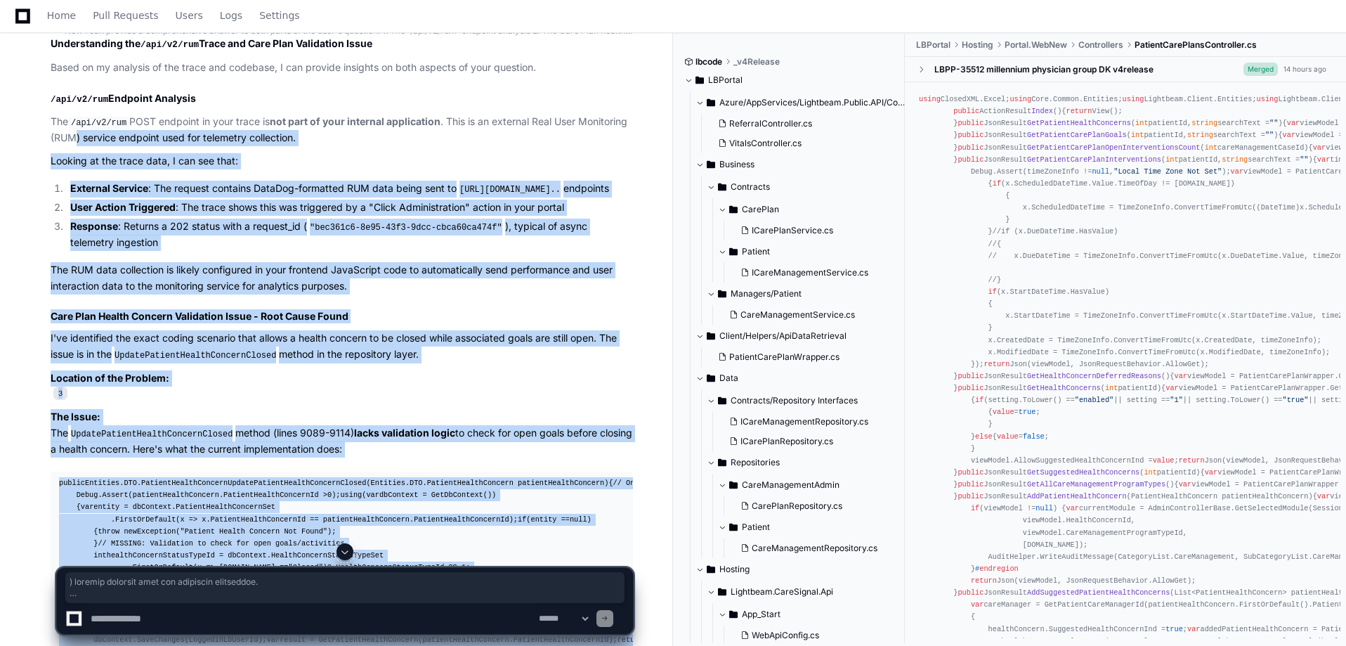
scroll to position [1577, 0]
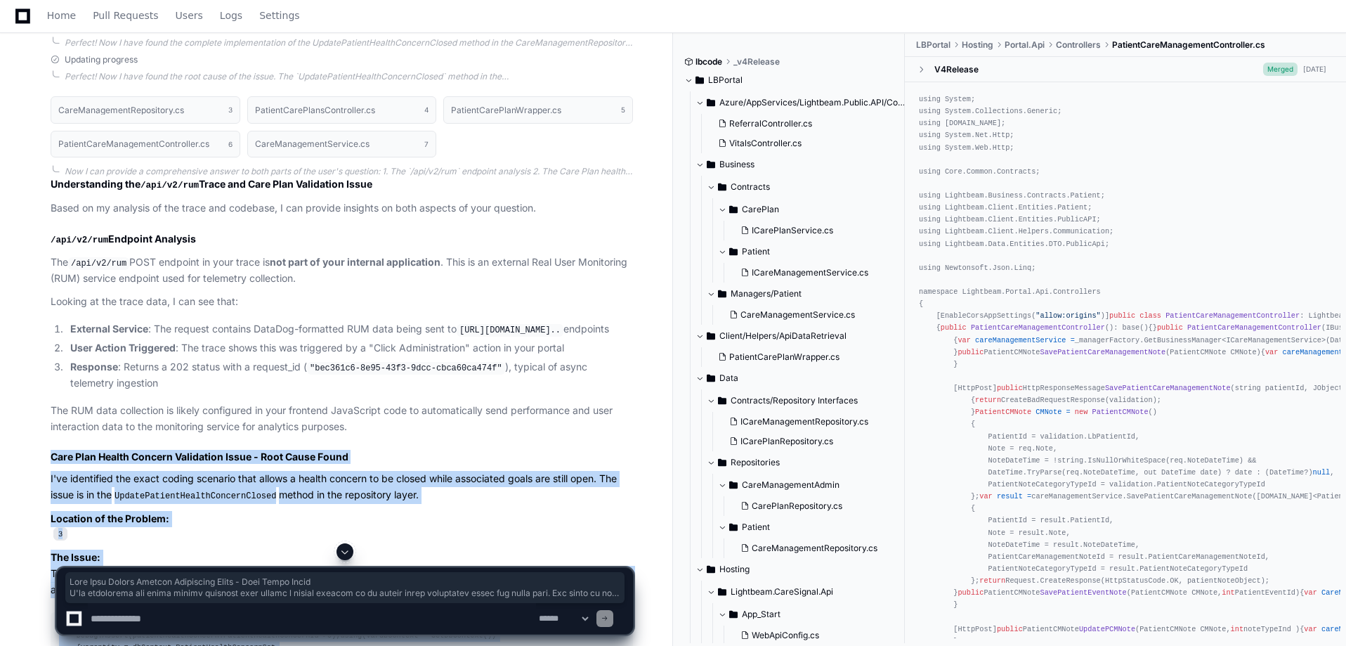
drag, startPoint x: 526, startPoint y: 536, endPoint x: 43, endPoint y: 454, distance: 489.7
click at [43, 454] on div "PlayerZero 3 minutes ago Thinking Gracefully stopping agent Thinking Searching …" at bounding box center [327, 48] width 611 height 2428
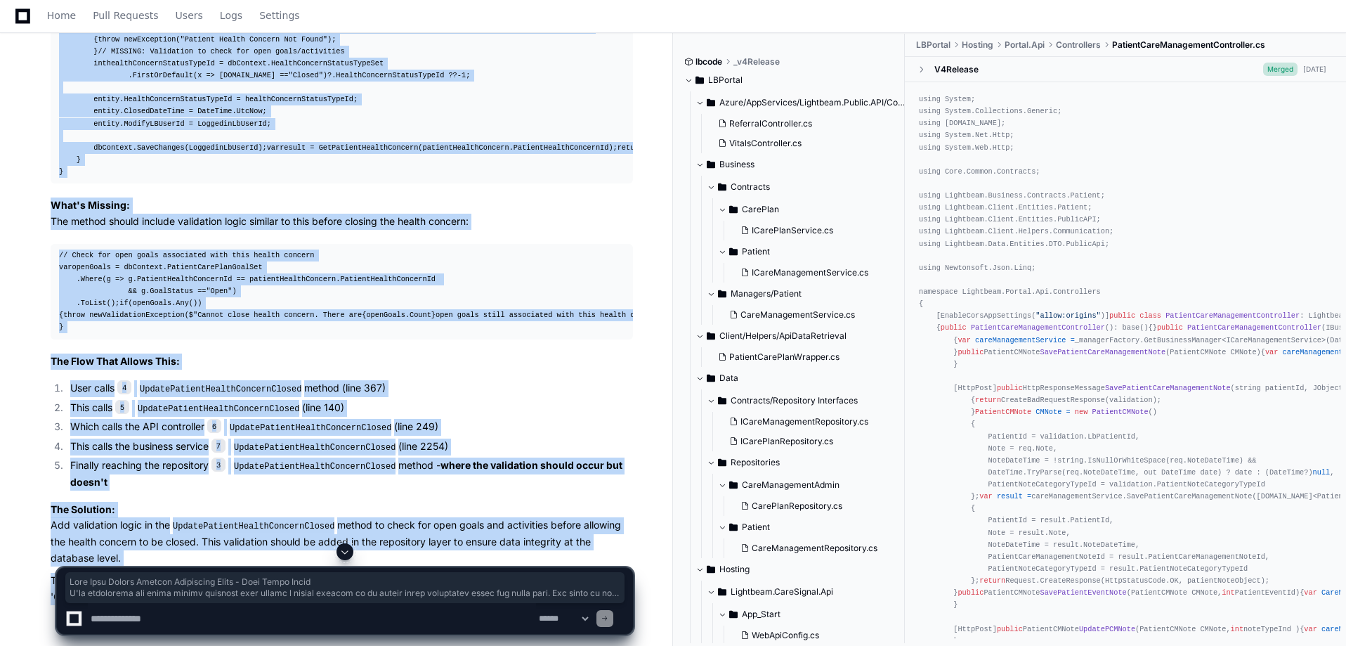
scroll to position [2069, 0]
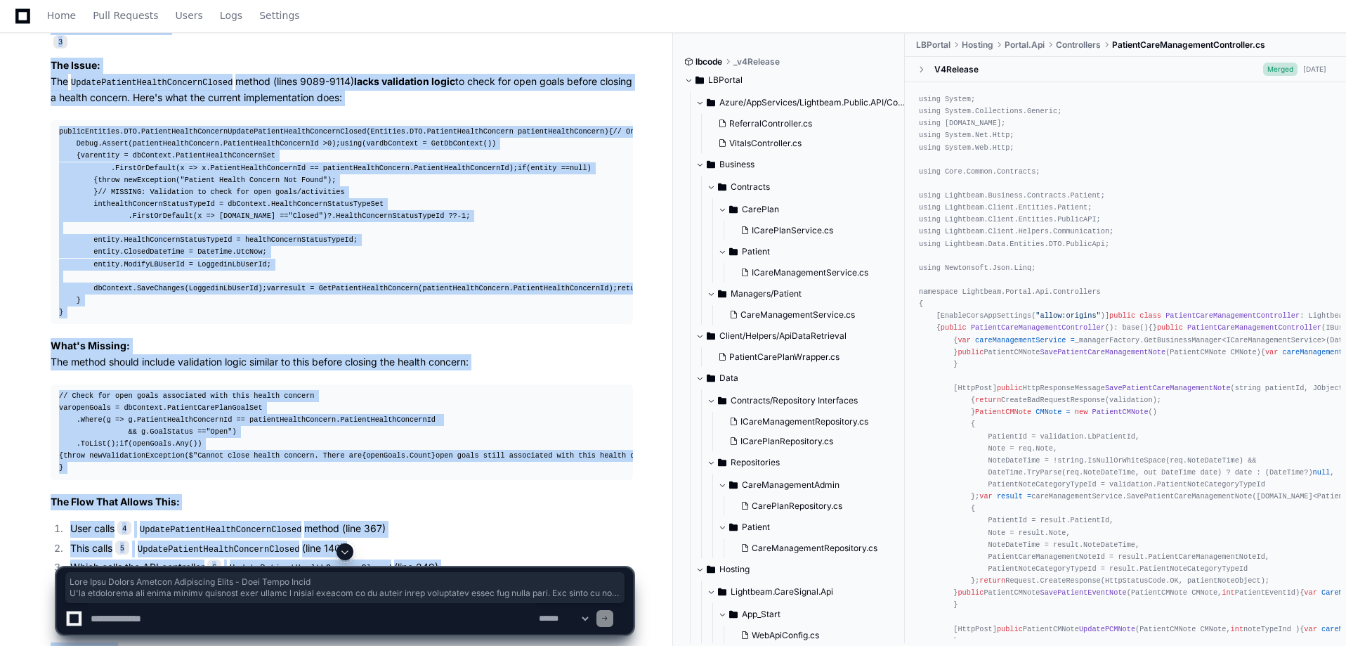
click at [22, 101] on div "CareManagementRepository.cs 3 PatientCarePlansController.cs 4 PatientCarePlanWr…" at bounding box center [327, 170] width 611 height 1149
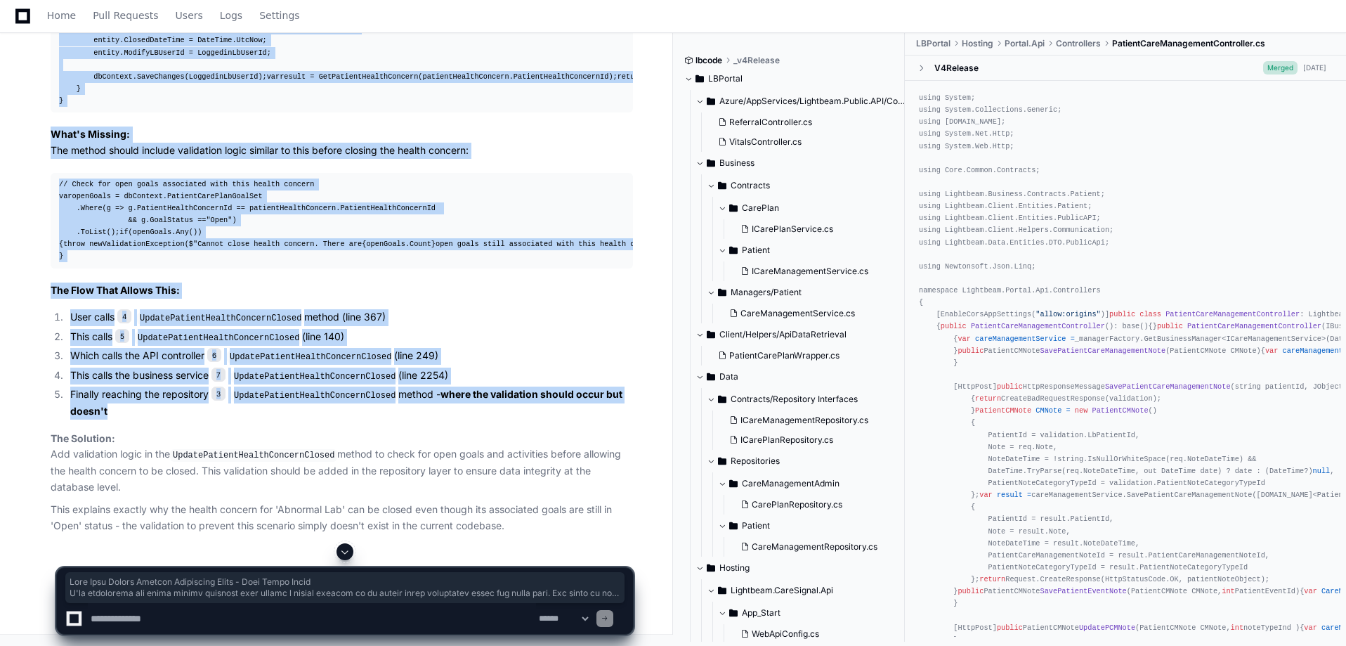
scroll to position [2490, 0]
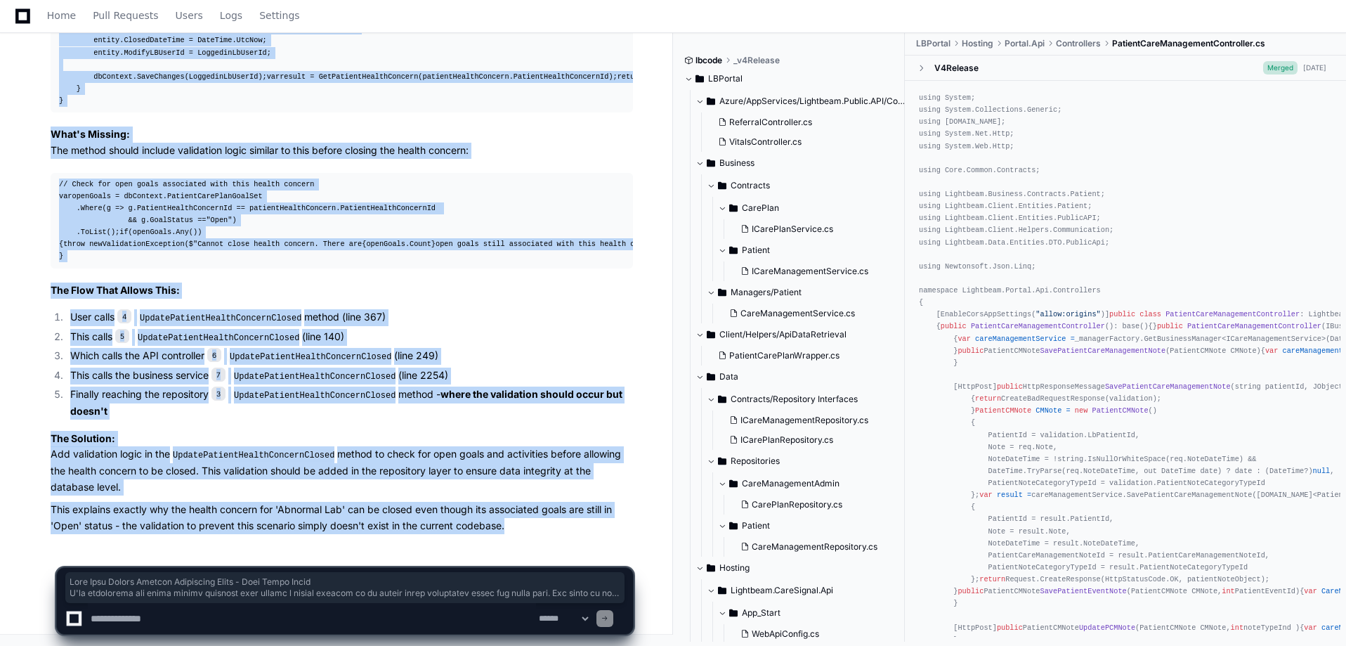
drag, startPoint x: 47, startPoint y: 46, endPoint x: 535, endPoint y: 531, distance: 688.6
copy article "Care Plan Health Concern Validation Issue - Root Cause Found I've identified th…"
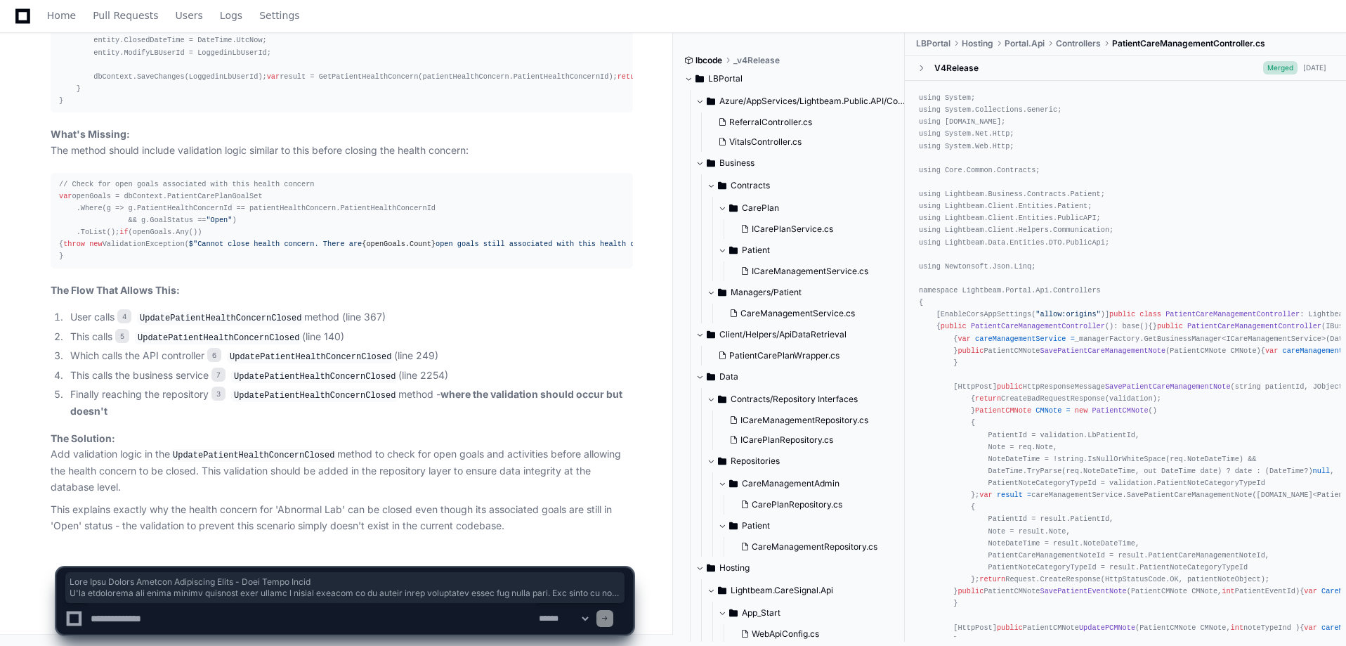
click at [255, 622] on textarea at bounding box center [312, 618] width 448 height 31
click at [257, 621] on textarea at bounding box center [312, 618] width 448 height 31
type textarea "*"
type textarea "**********"
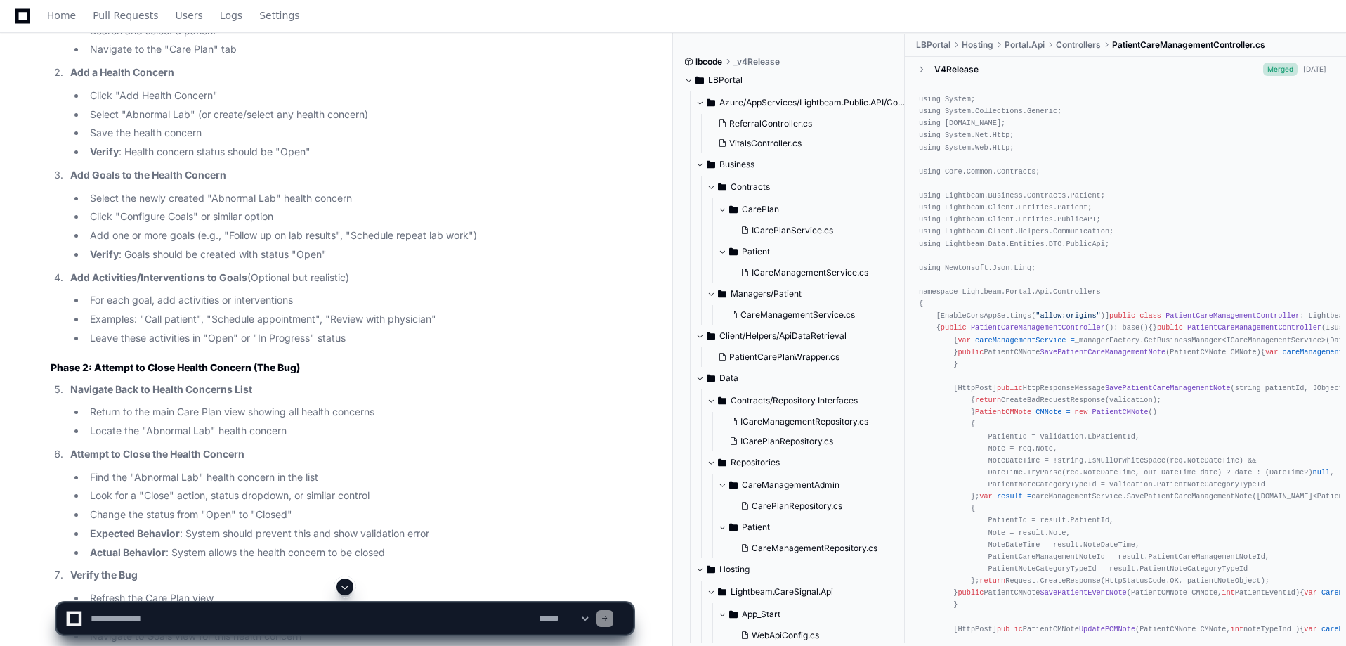
scroll to position [4223, 0]
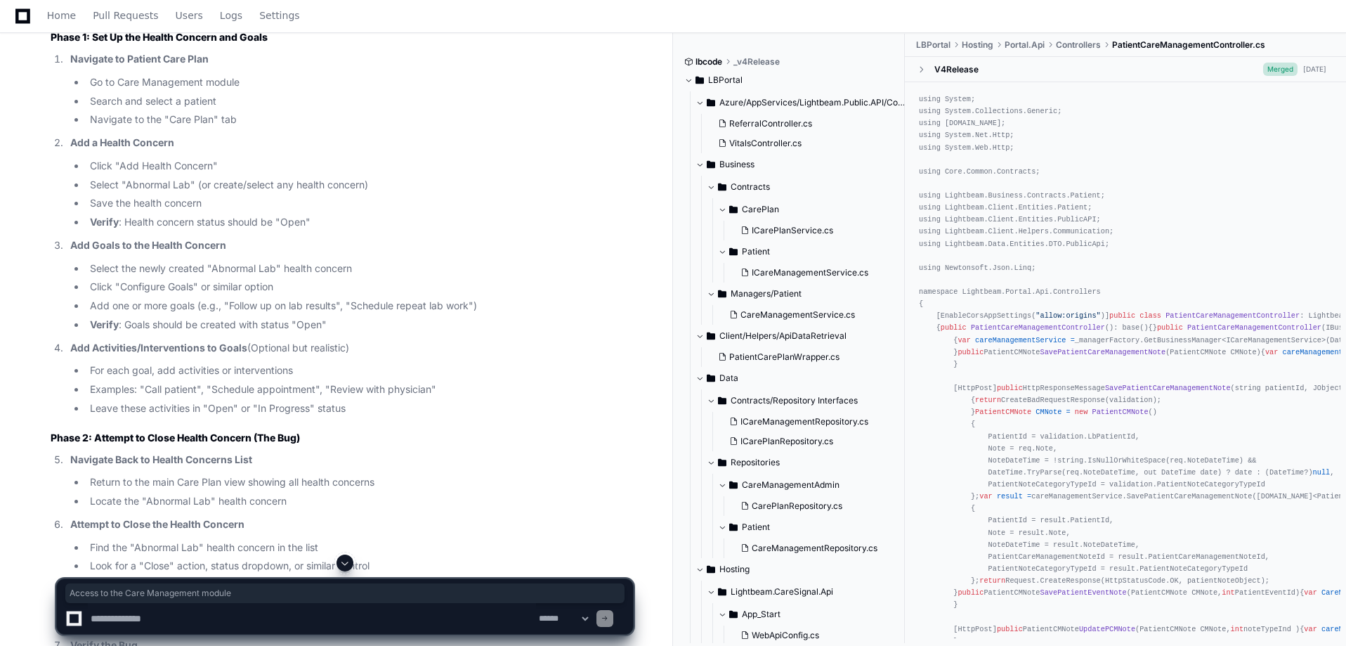
drag, startPoint x: 60, startPoint y: 162, endPoint x: 299, endPoint y: 161, distance: 239.6
drag, startPoint x: 84, startPoint y: 182, endPoint x: 233, endPoint y: 185, distance: 149.7
drag, startPoint x: 90, startPoint y: 205, endPoint x: 351, endPoint y: 200, distance: 261.4
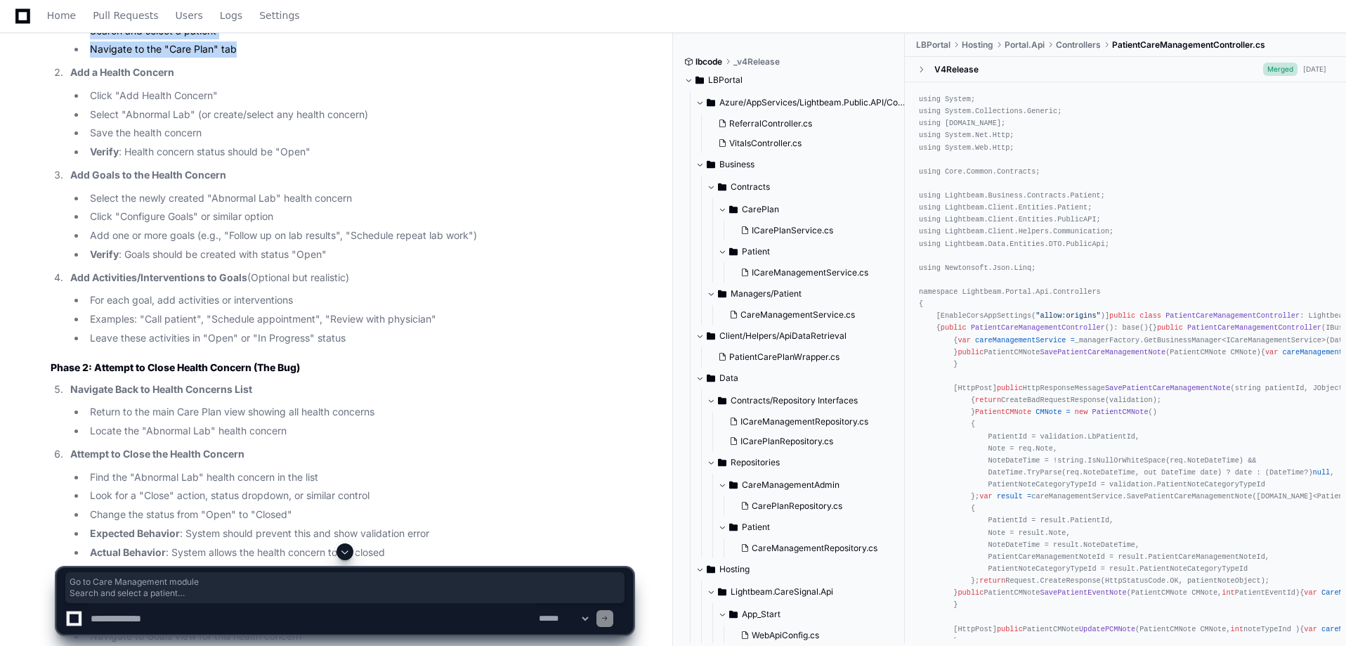
drag, startPoint x: 92, startPoint y: 224, endPoint x: 282, endPoint y: 272, distance: 195.6
click at [282, 272] on ol "Navigate to Patient Care Plan Go to Care Management module Search and select a …" at bounding box center [342, 163] width 582 height 365
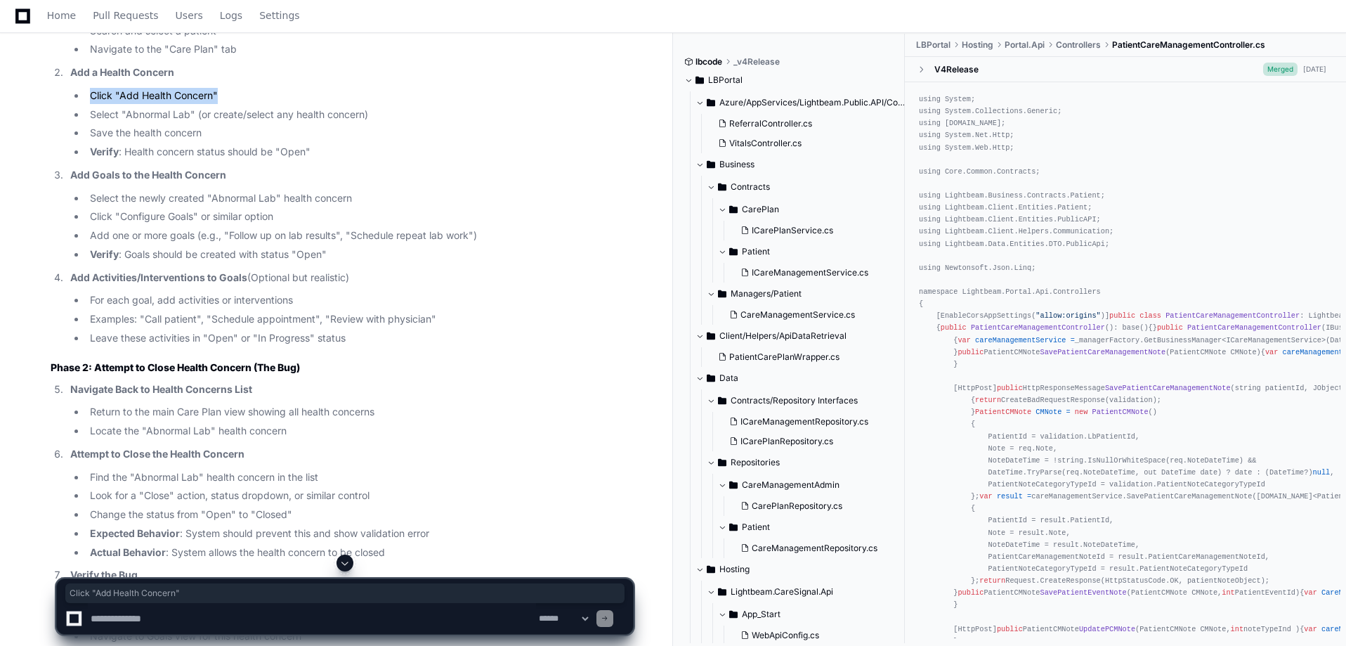
drag, startPoint x: 86, startPoint y: 307, endPoint x: 266, endPoint y: 307, distance: 179.2
click at [266, 104] on li "Click "Add Health Concern"" at bounding box center [359, 96] width 547 height 16
drag, startPoint x: 86, startPoint y: 327, endPoint x: 352, endPoint y: 330, distance: 266.3
click at [352, 123] on li "Select "Abnormal Lab" (or create/select any health concern)" at bounding box center [359, 115] width 547 height 16
drag, startPoint x: 136, startPoint y: 347, endPoint x: 267, endPoint y: 350, distance: 130.7
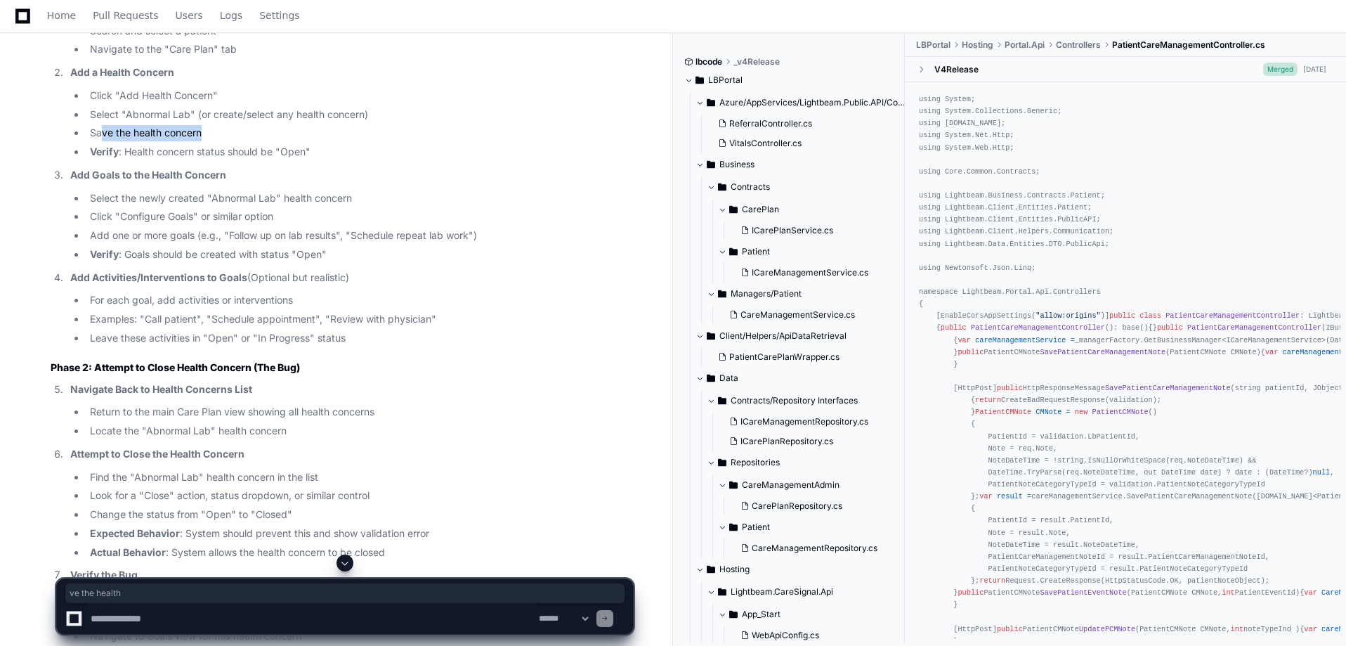
click at [267, 141] on li "Save the health concern" at bounding box center [359, 133] width 547 height 16
drag, startPoint x: 232, startPoint y: 365, endPoint x: 367, endPoint y: 366, distance: 135.6
click at [367, 160] on li "Verify : Health concern status should be "Open"" at bounding box center [359, 152] width 547 height 16
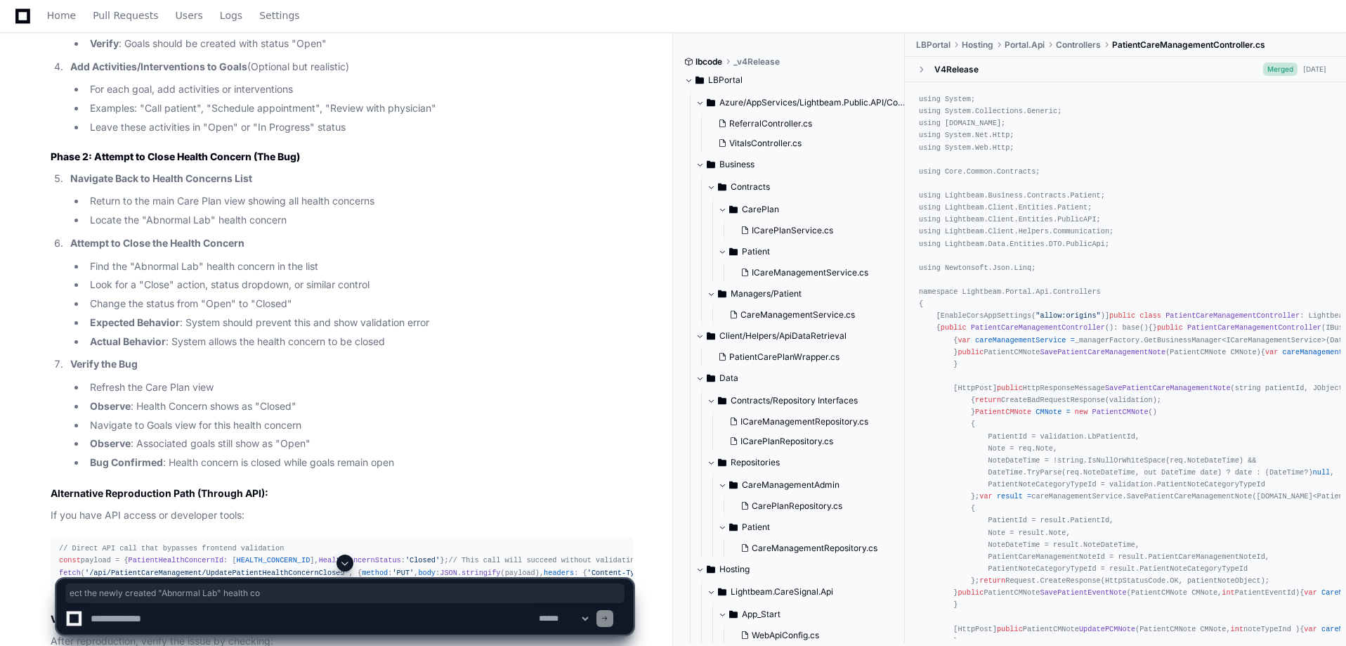
drag, startPoint x: 107, startPoint y: 201, endPoint x: 268, endPoint y: 208, distance: 161.1
drag, startPoint x: 111, startPoint y: 221, endPoint x: 204, endPoint y: 236, distance: 94.0
click at [272, 14] on li "Click "Configure Goals" or similar option" at bounding box center [359, 6] width 547 height 16
drag, startPoint x: 93, startPoint y: 243, endPoint x: 482, endPoint y: 245, distance: 389.3
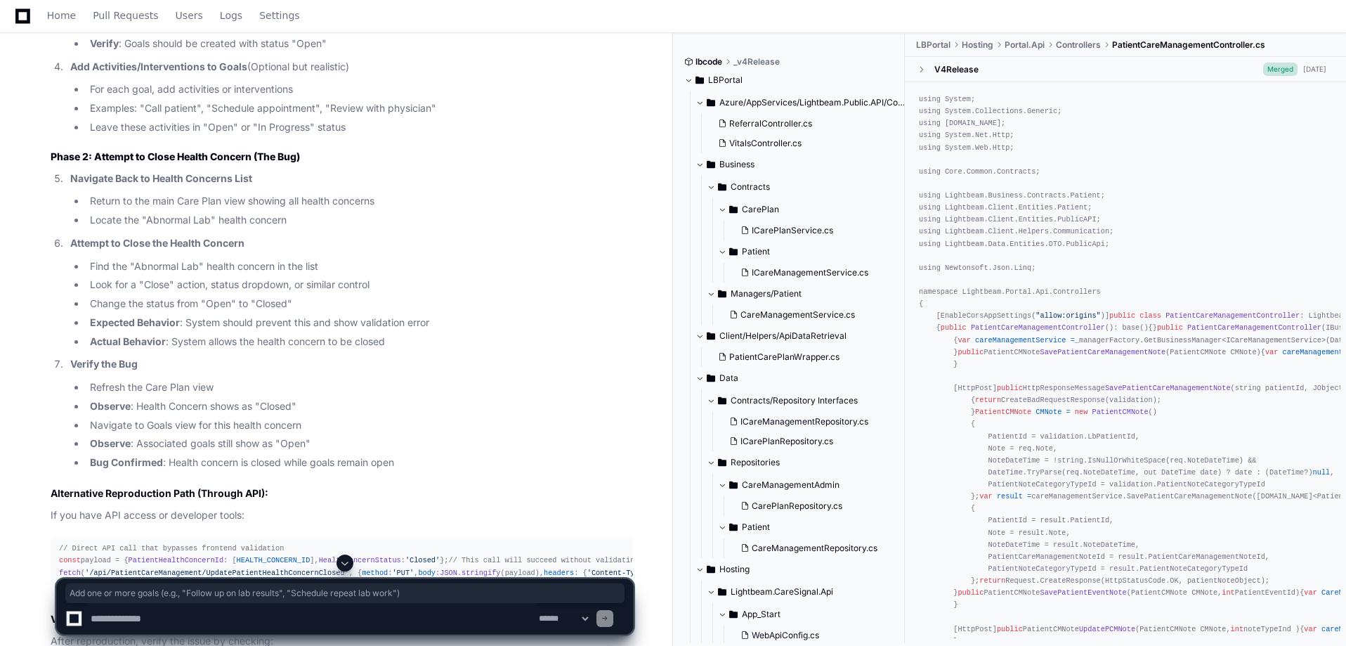
click at [482, 33] on li "Add one or more goals (e.g., "Follow up on lab results", "Schedule repeat lab w…" at bounding box center [359, 25] width 547 height 16
drag, startPoint x: 136, startPoint y: 257, endPoint x: 370, endPoint y: 259, distance: 234.0
click at [370, 52] on li "Verify : Goals should be created with status "Open"" at bounding box center [359, 44] width 547 height 16
drag, startPoint x: 105, startPoint y: 300, endPoint x: 273, endPoint y: 303, distance: 168.7
click at [273, 98] on li "For each goal, add activities or interventions" at bounding box center [359, 90] width 547 height 16
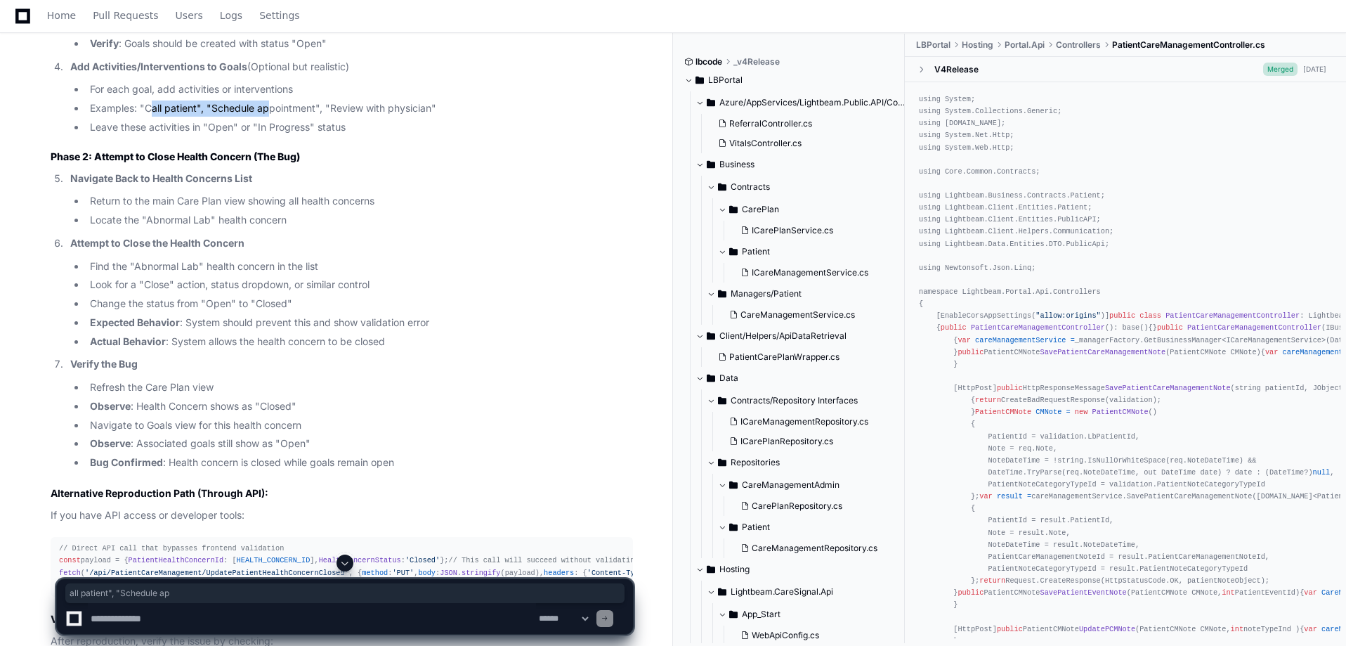
drag, startPoint x: 155, startPoint y: 320, endPoint x: 269, endPoint y: 320, distance: 114.5
click at [269, 117] on li "Examples: "Call patient", "Schedule appointment", "Review with physician"" at bounding box center [359, 108] width 547 height 16
drag, startPoint x: 200, startPoint y: 337, endPoint x: 360, endPoint y: 335, distance: 160.9
click at [360, 136] on li "Leave these activities in "Open" or "In Progress" status" at bounding box center [359, 127] width 547 height 16
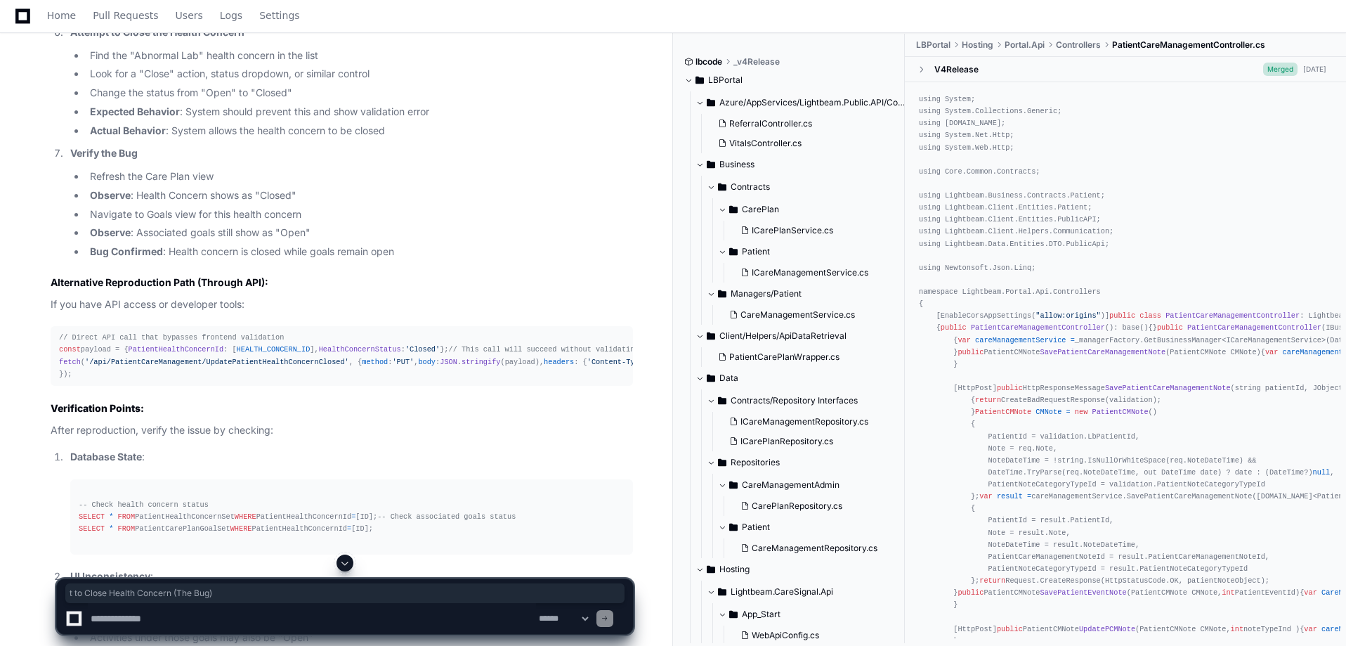
drag, startPoint x: 132, startPoint y: 148, endPoint x: 353, endPoint y: 167, distance: 222.1
click at [353, 167] on article "I'll help you create a detailed user workflow to reproduce the Care Plan valida…" at bounding box center [342, 228] width 582 height 1731
drag, startPoint x: 73, startPoint y: 181, endPoint x: 262, endPoint y: 181, distance: 189.0
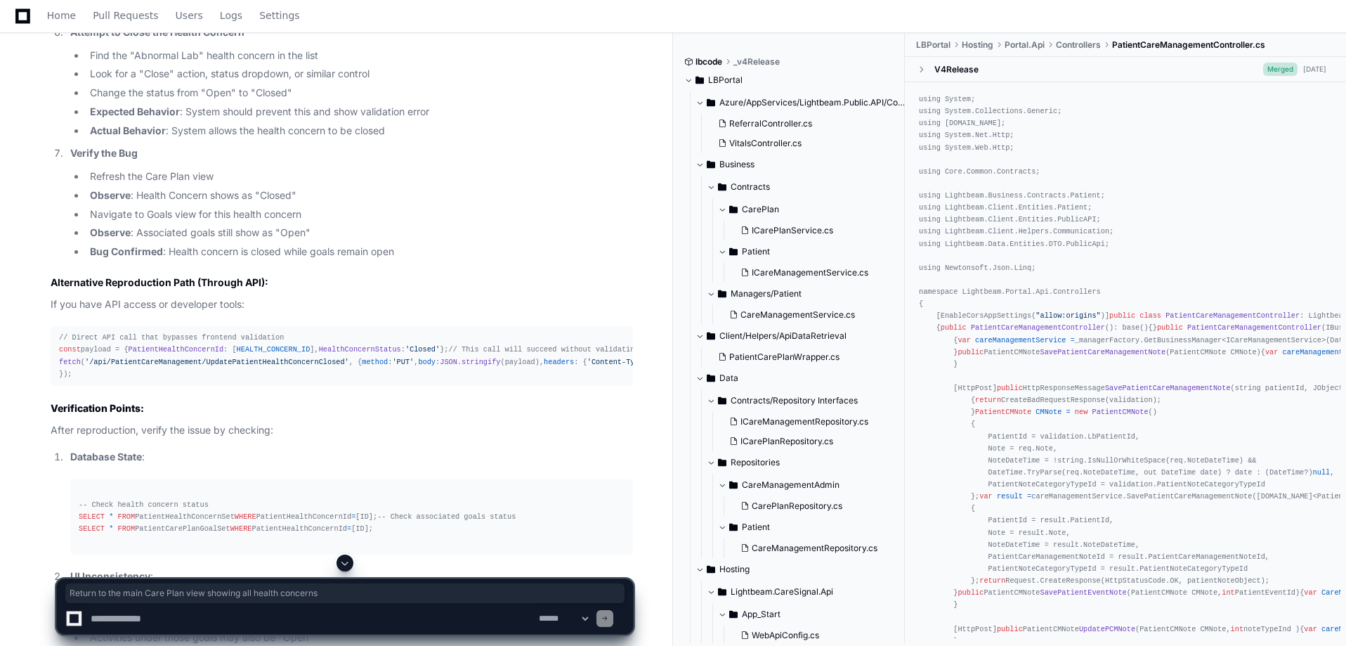
drag, startPoint x: 83, startPoint y: 208, endPoint x: 384, endPoint y: 210, distance: 300.7
click at [384, 18] on ul "Return to the main Care Plan view showing all health concerns Locate the "Abnor…" at bounding box center [351, -1] width 563 height 35
drag, startPoint x: 121, startPoint y: 226, endPoint x: 280, endPoint y: 229, distance: 158.8
click at [280, 18] on li "Locate the "Abnormal Lab" health concern" at bounding box center [359, 9] width 547 height 16
drag, startPoint x: 136, startPoint y: 245, endPoint x: 207, endPoint y: 256, distance: 71.7
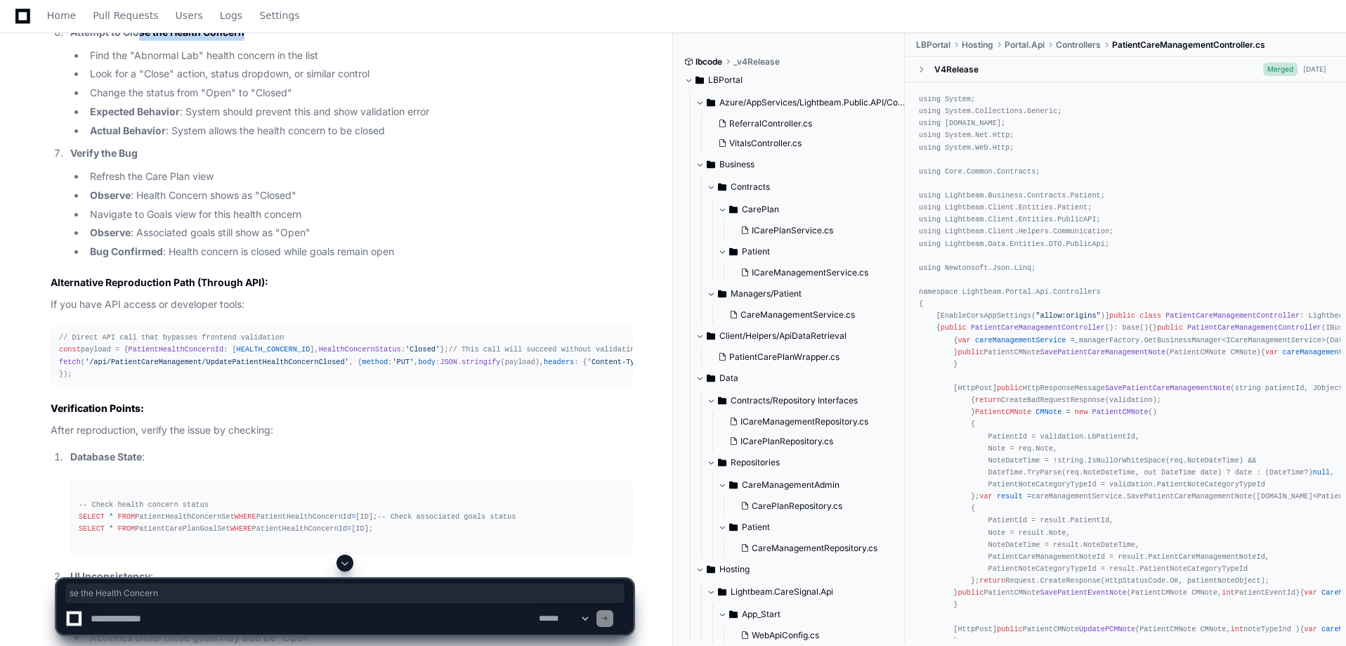
click at [274, 41] on p "Attempt to Close the Health Concern" at bounding box center [351, 33] width 563 height 16
drag, startPoint x: 112, startPoint y: 267, endPoint x: 320, endPoint y: 269, distance: 208.7
click at [320, 64] on li "Find the "Abnormal Lab" health concern in the list" at bounding box center [359, 56] width 547 height 16
drag, startPoint x: 84, startPoint y: 292, endPoint x: 379, endPoint y: 286, distance: 294.5
click at [379, 139] on ul "Find the "Abnormal Lab" health concern in the list Look for a "Close" action, s…" at bounding box center [351, 93] width 563 height 91
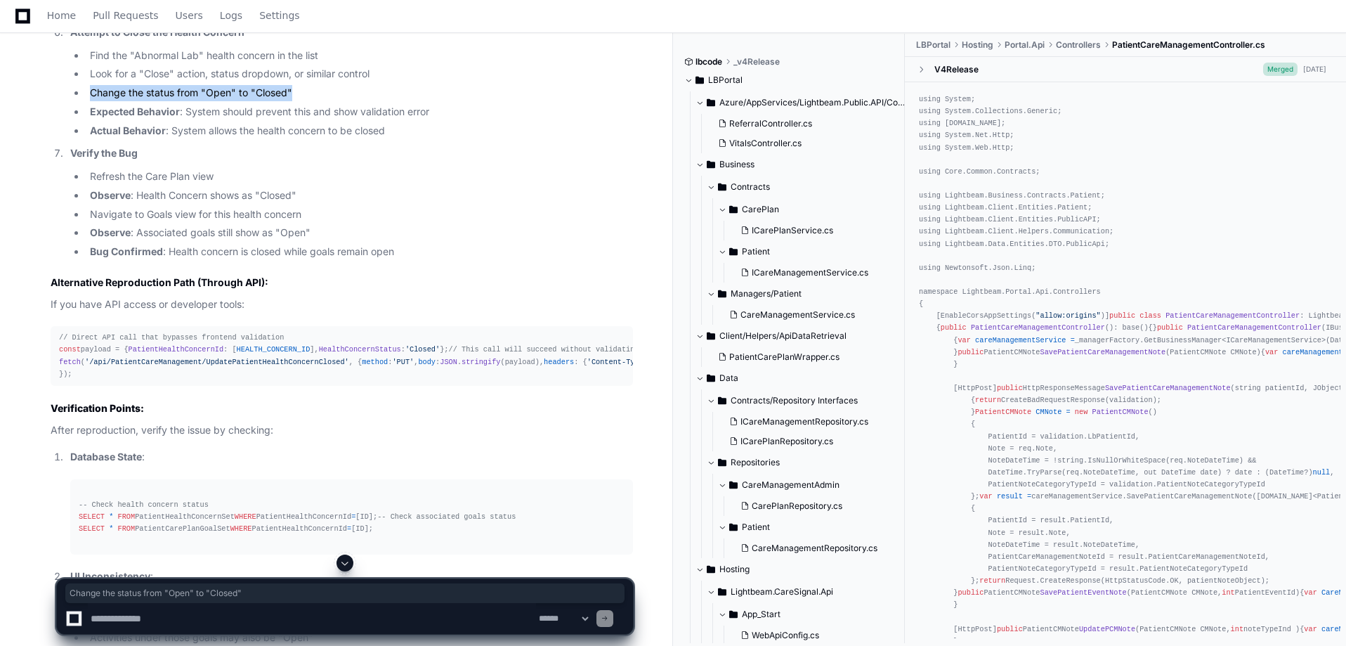
drag, startPoint x: 91, startPoint y: 306, endPoint x: 310, endPoint y: 307, distance: 219.2
click at [310, 101] on li "Change the status from "Open" to "Closed"" at bounding box center [359, 93] width 547 height 16
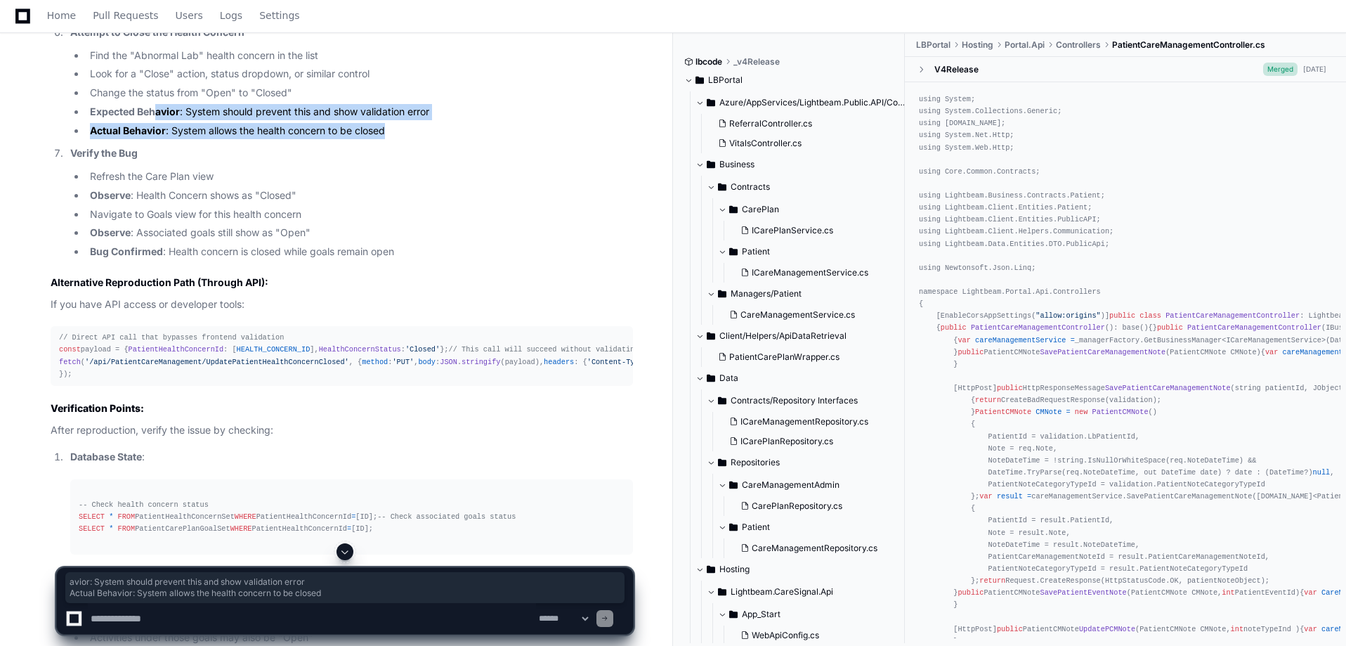
drag, startPoint x: 157, startPoint y: 329, endPoint x: 457, endPoint y: 351, distance: 300.9
click at [457, 260] on ol "Navigate Back to Health Concerns List Return to the main Care Plan view showing…" at bounding box center [342, 110] width 582 height 300
click at [218, 260] on ol "Navigate Back to Health Concerns List Return to the main Care Plan view showing…" at bounding box center [342, 110] width 582 height 300
click at [187, 139] on li "Actual Behavior : System allows the health concern to be closed" at bounding box center [359, 131] width 547 height 16
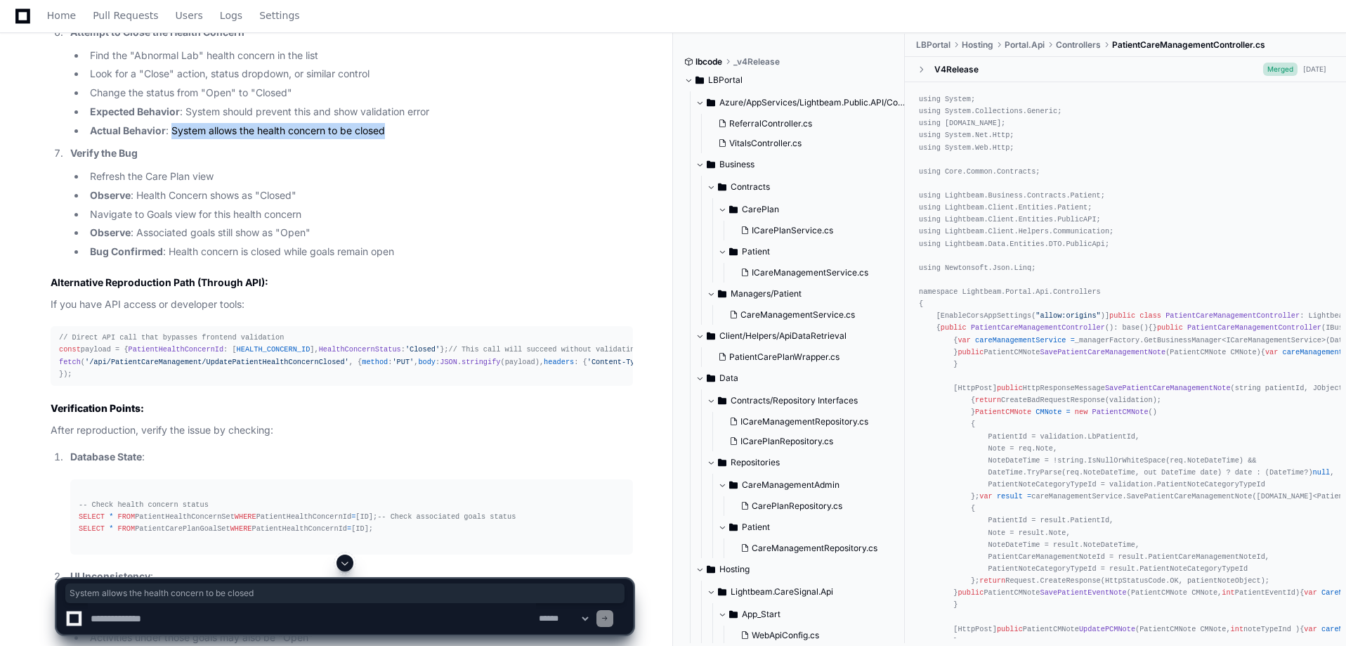
drag, startPoint x: 174, startPoint y: 345, endPoint x: 416, endPoint y: 346, distance: 242.4
click at [416, 139] on li "Actual Behavior : System allows the health concern to be closed" at bounding box center [359, 131] width 547 height 16
